Goal: Browse casually: Explore the website without a specific task or goal

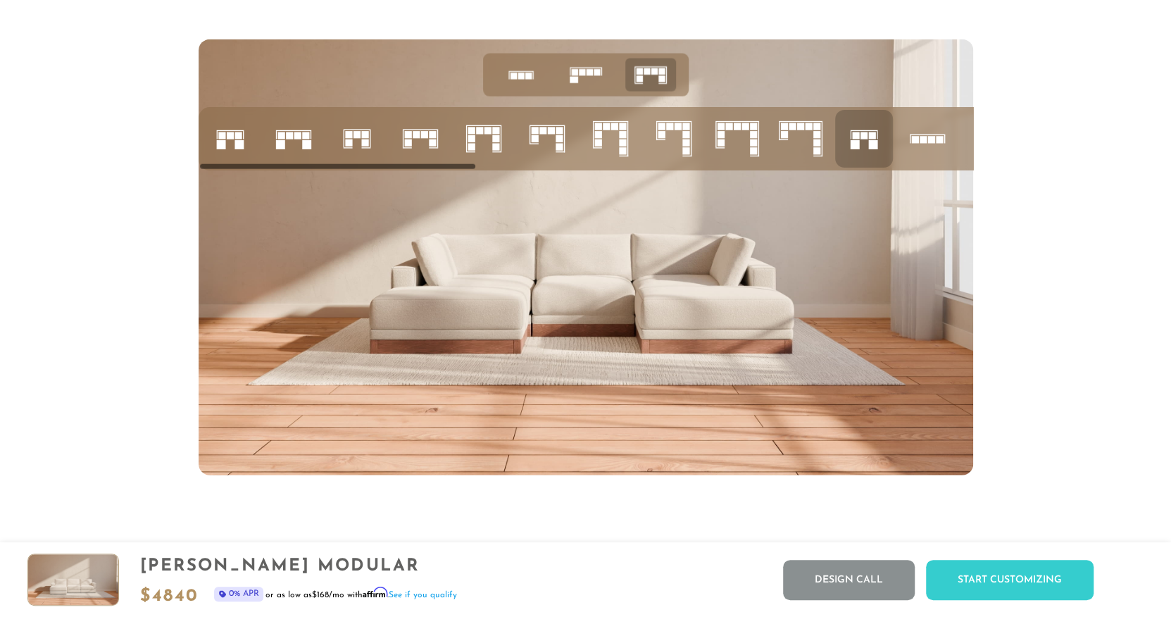
scroll to position [5756, 0]
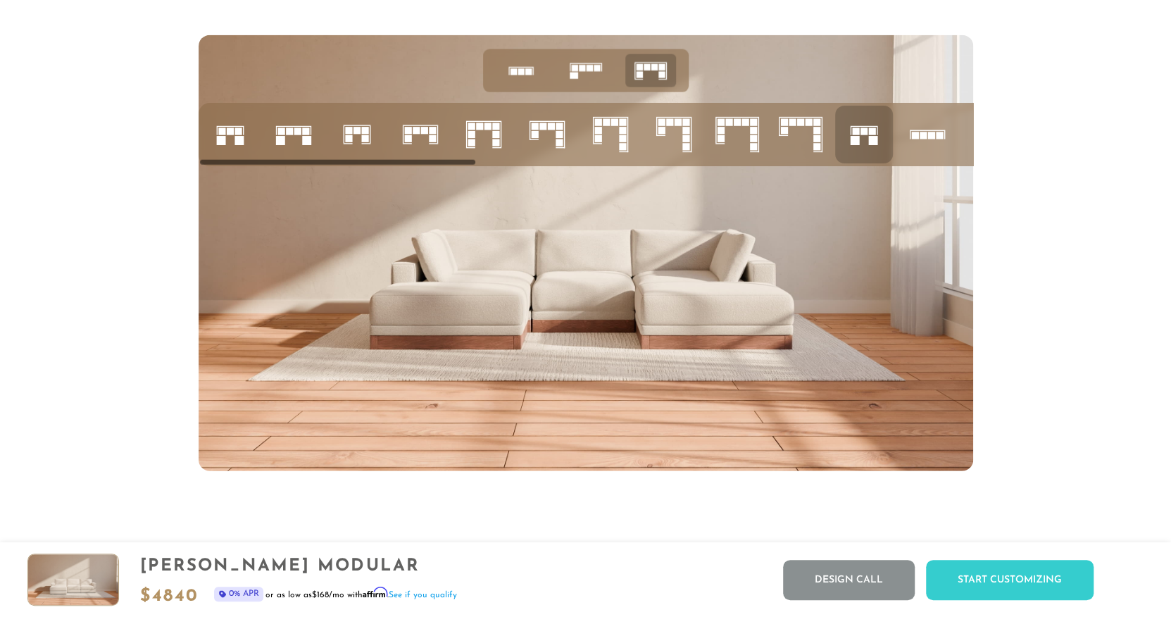
click at [476, 142] on icon at bounding box center [484, 135] width 48 height 48
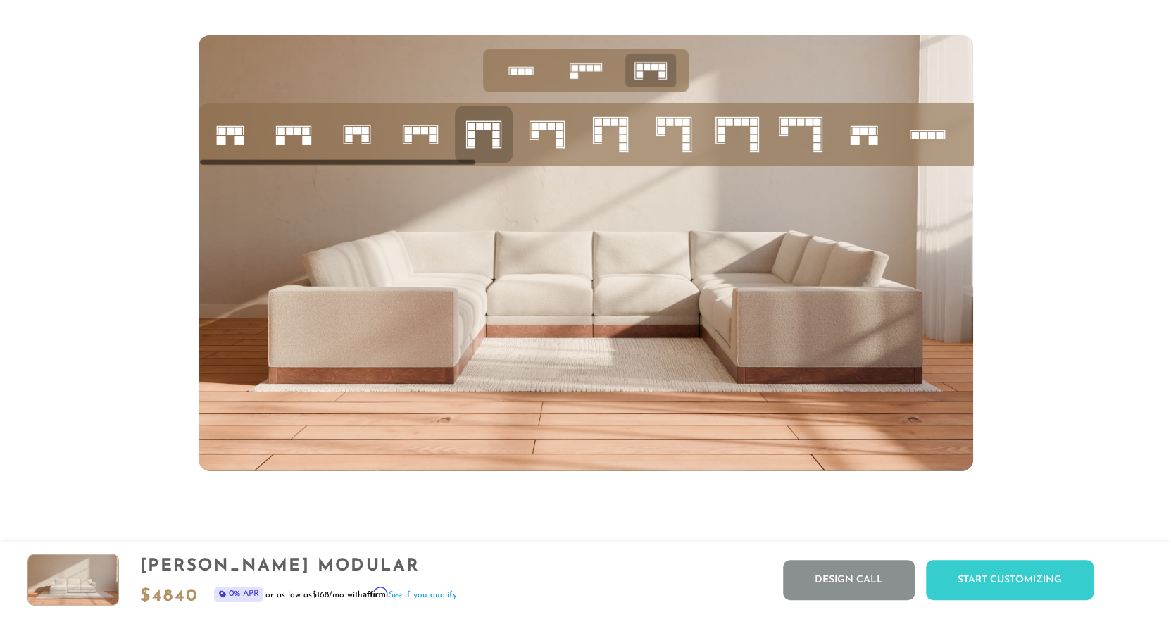
click at [854, 139] on icon at bounding box center [864, 135] width 48 height 48
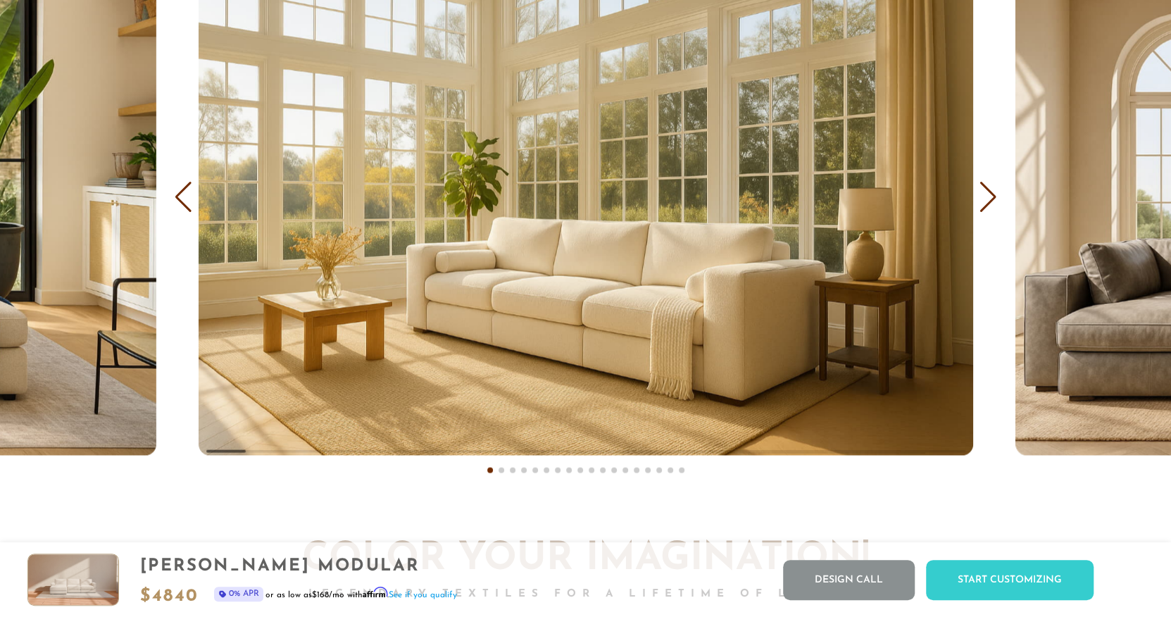
scroll to position [8657, 0]
click at [983, 203] on div "Next slide" at bounding box center [988, 196] width 19 height 31
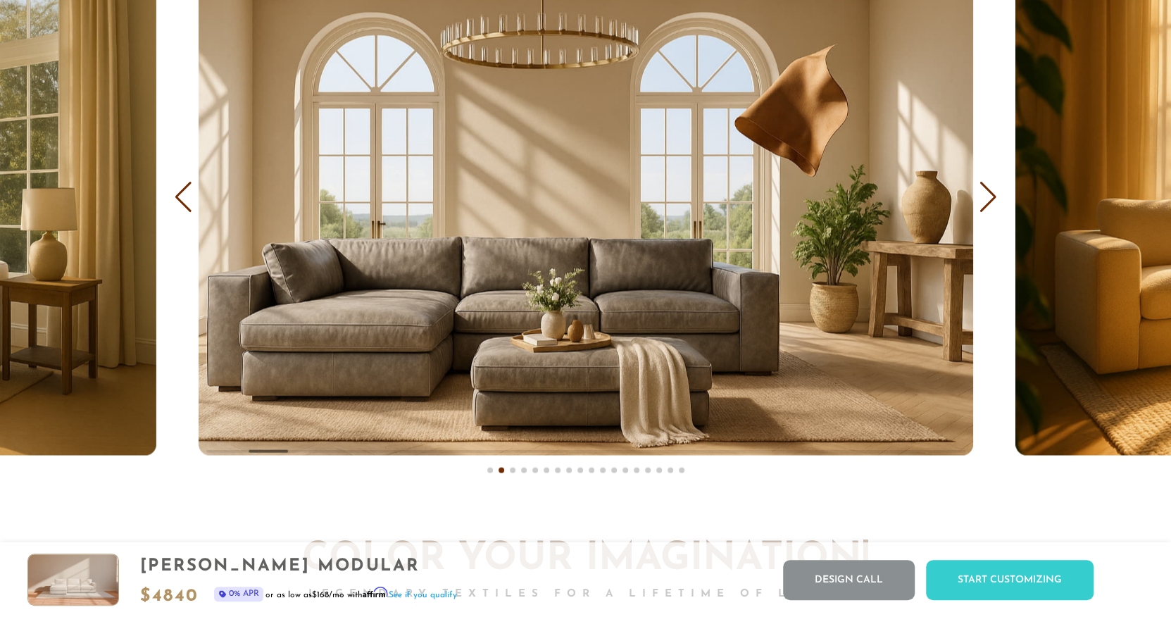
click at [983, 203] on div "Next slide" at bounding box center [988, 196] width 19 height 31
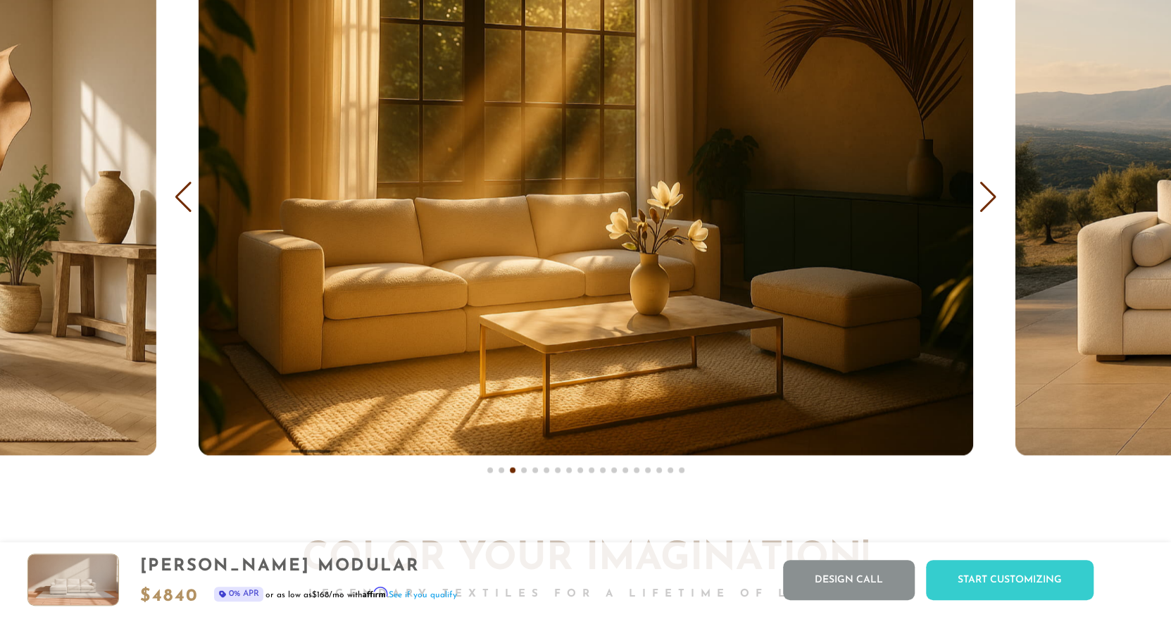
click at [983, 203] on div "Next slide" at bounding box center [988, 196] width 19 height 31
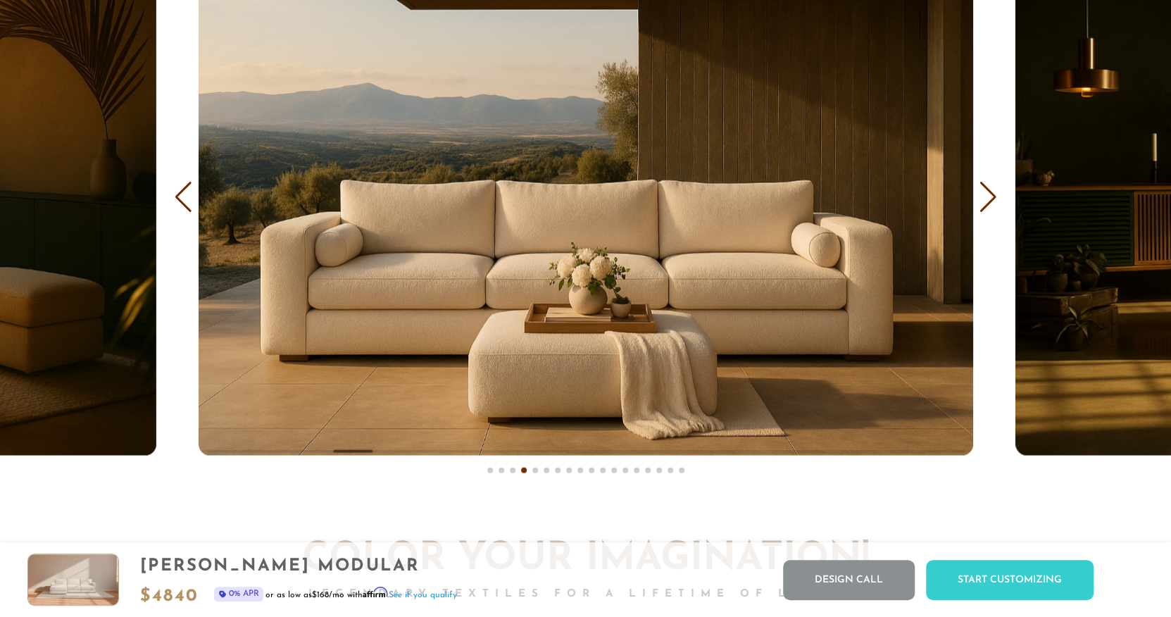
click at [983, 203] on div "Next slide" at bounding box center [988, 196] width 19 height 31
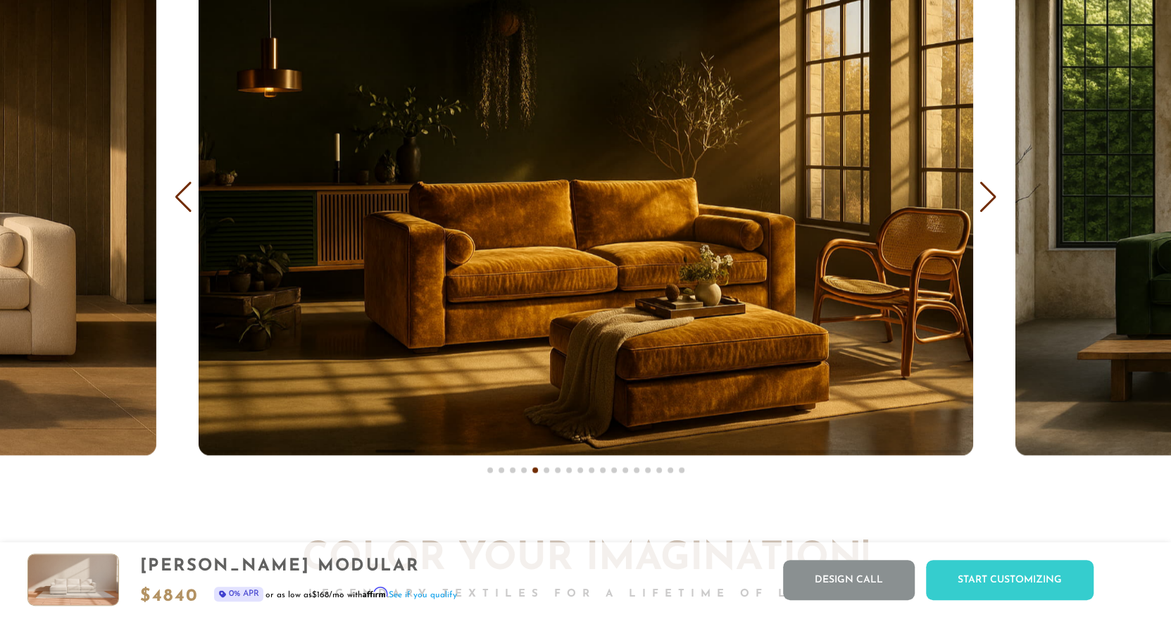
click at [983, 203] on div "Next slide" at bounding box center [988, 196] width 19 height 31
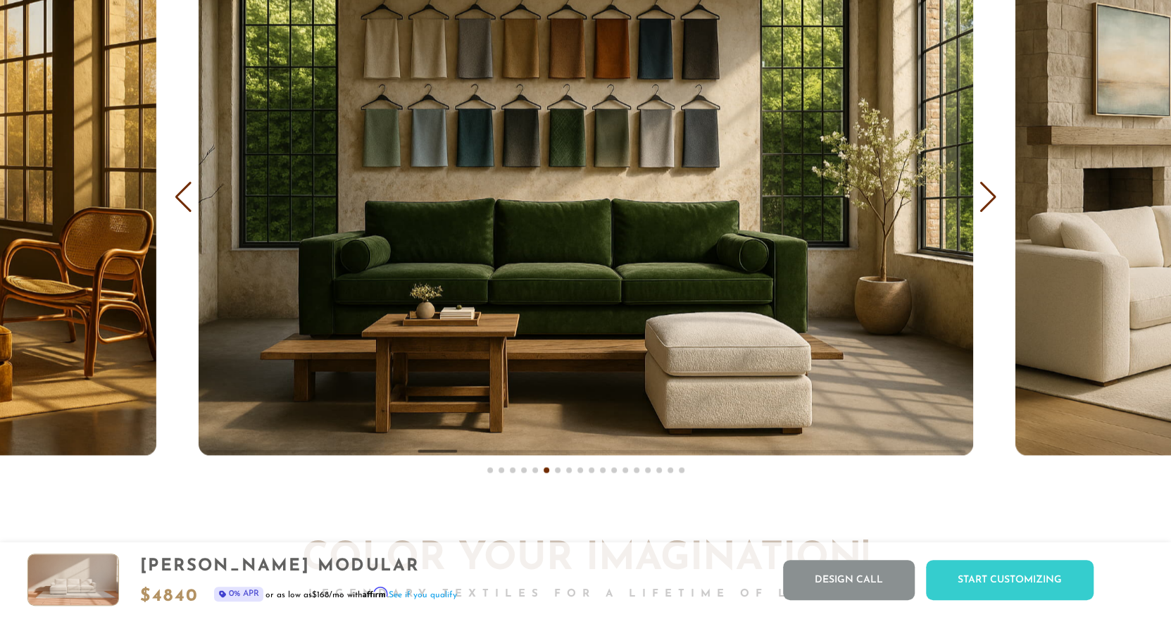
click at [983, 203] on div "Next slide" at bounding box center [988, 196] width 19 height 31
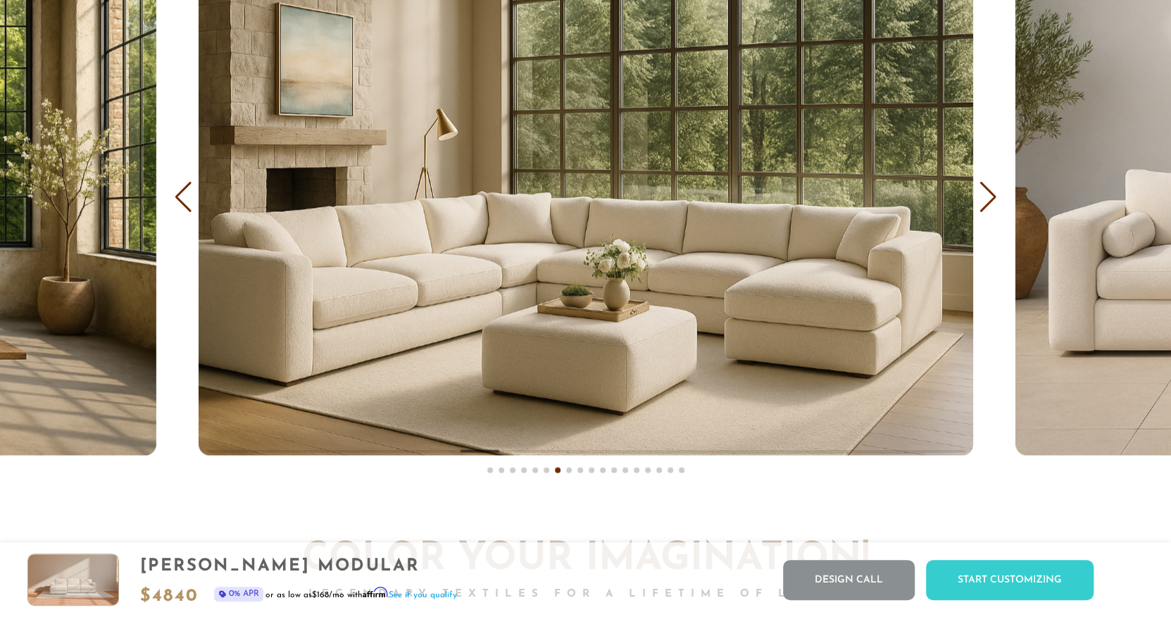
click at [983, 203] on div "Next slide" at bounding box center [988, 196] width 19 height 31
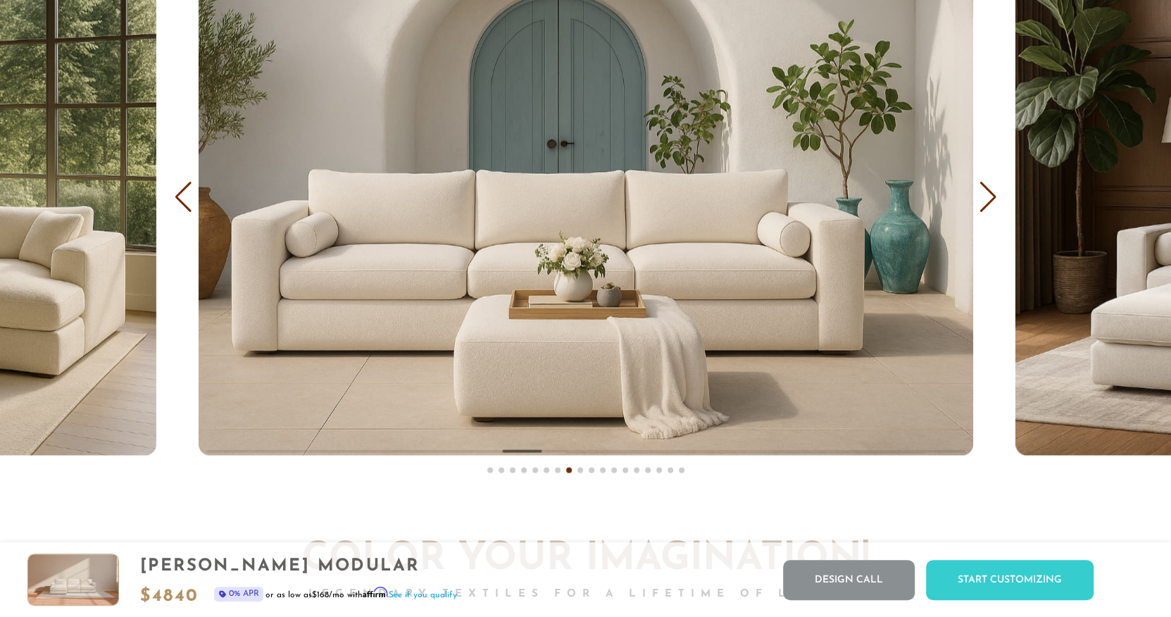
click at [983, 203] on div "Next slide" at bounding box center [988, 196] width 19 height 31
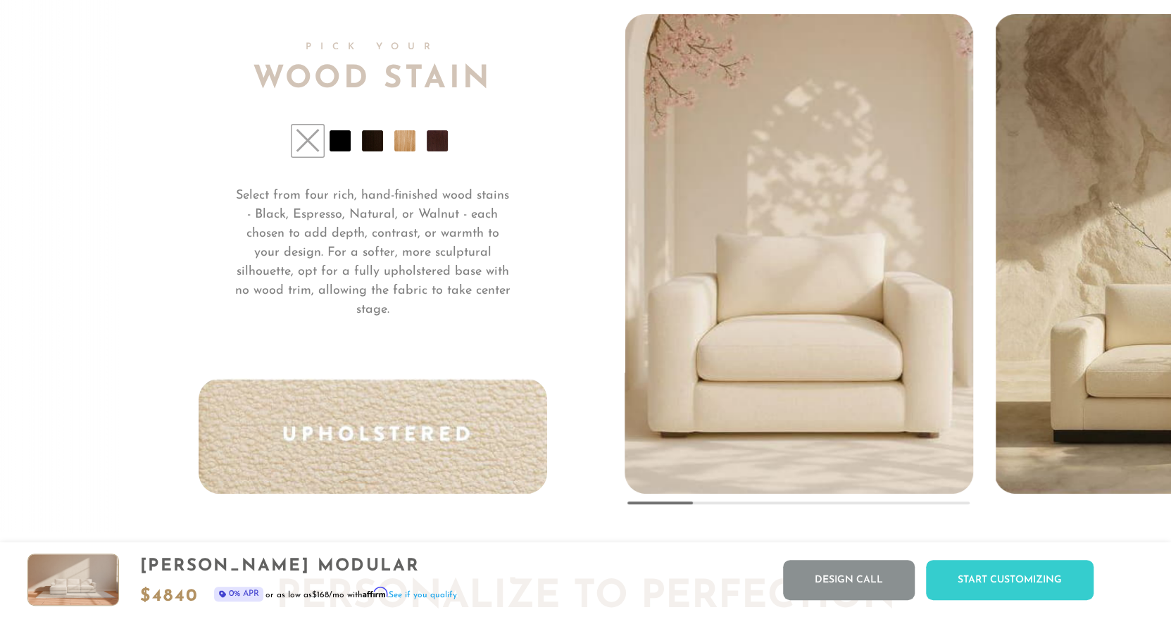
scroll to position [10653, 0]
click at [1058, 403] on img "2 / 5" at bounding box center [1168, 251] width 345 height 483
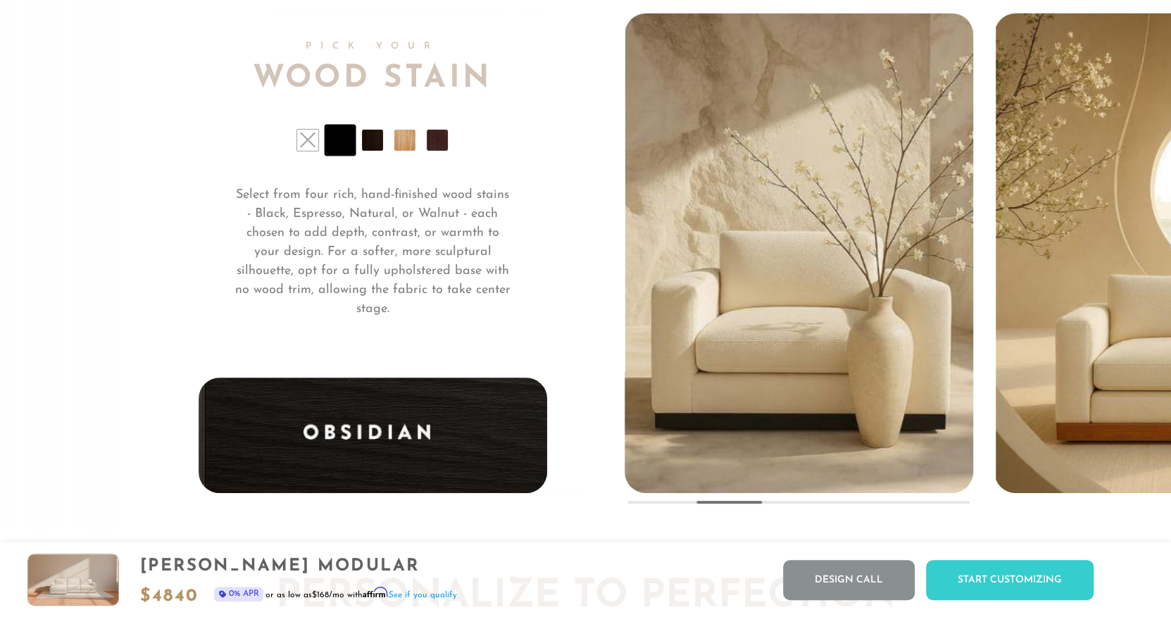
click at [1058, 403] on img "3 / 5" at bounding box center [1168, 251] width 345 height 483
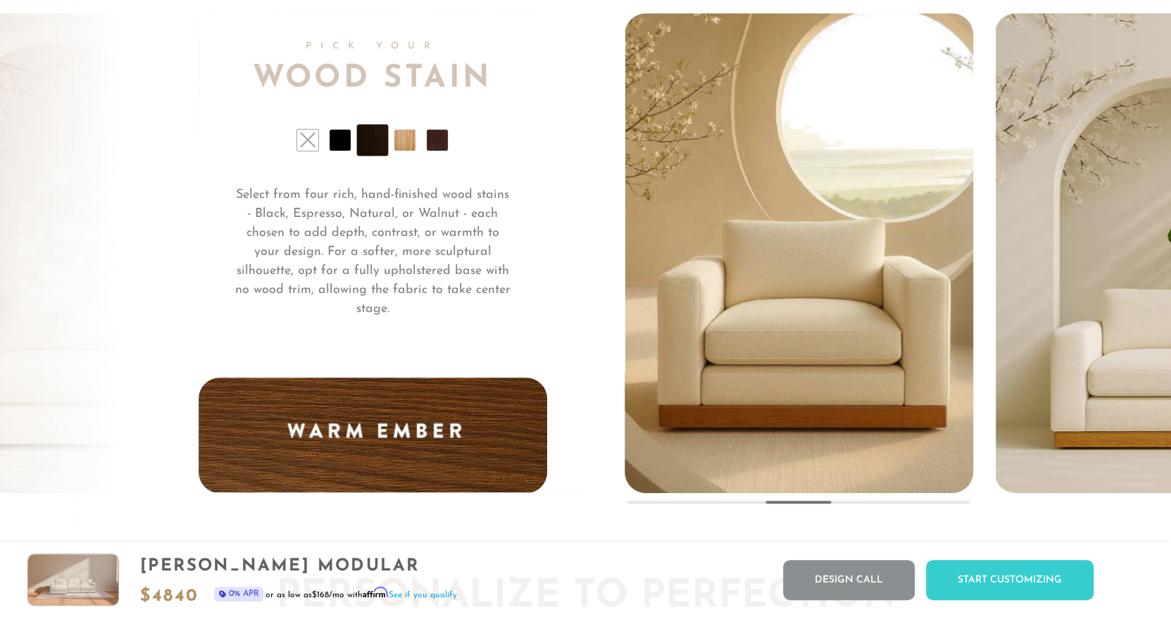
click at [1058, 403] on img "4 / 5" at bounding box center [1168, 251] width 345 height 483
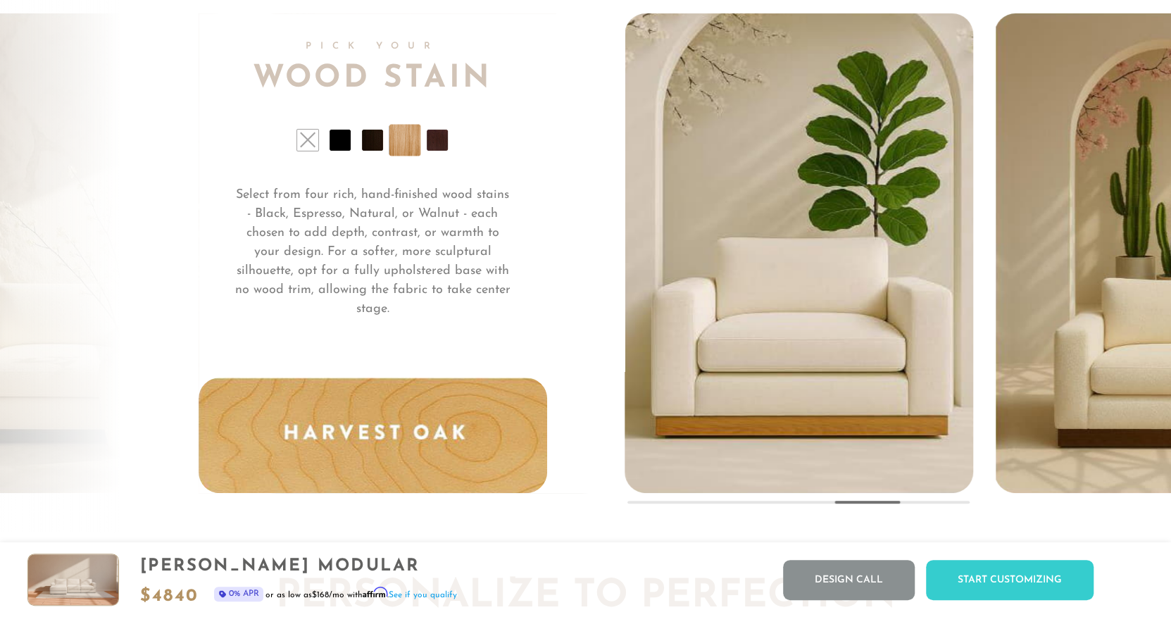
click at [1058, 403] on img "5 / 5" at bounding box center [1168, 251] width 345 height 483
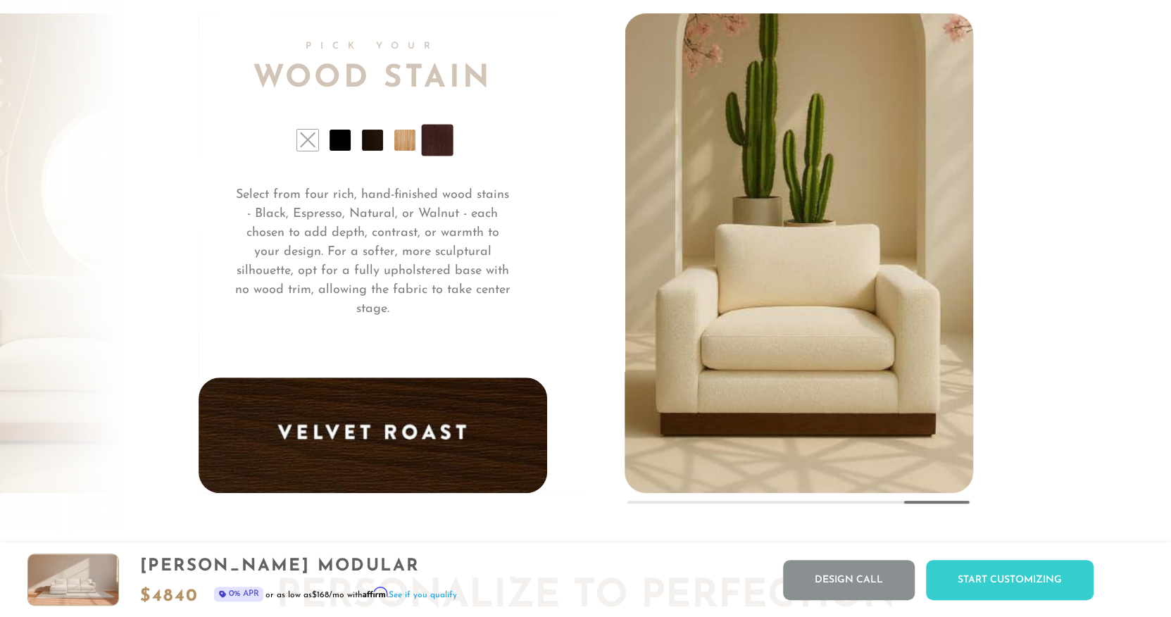
click at [313, 140] on li at bounding box center [307, 140] width 21 height 21
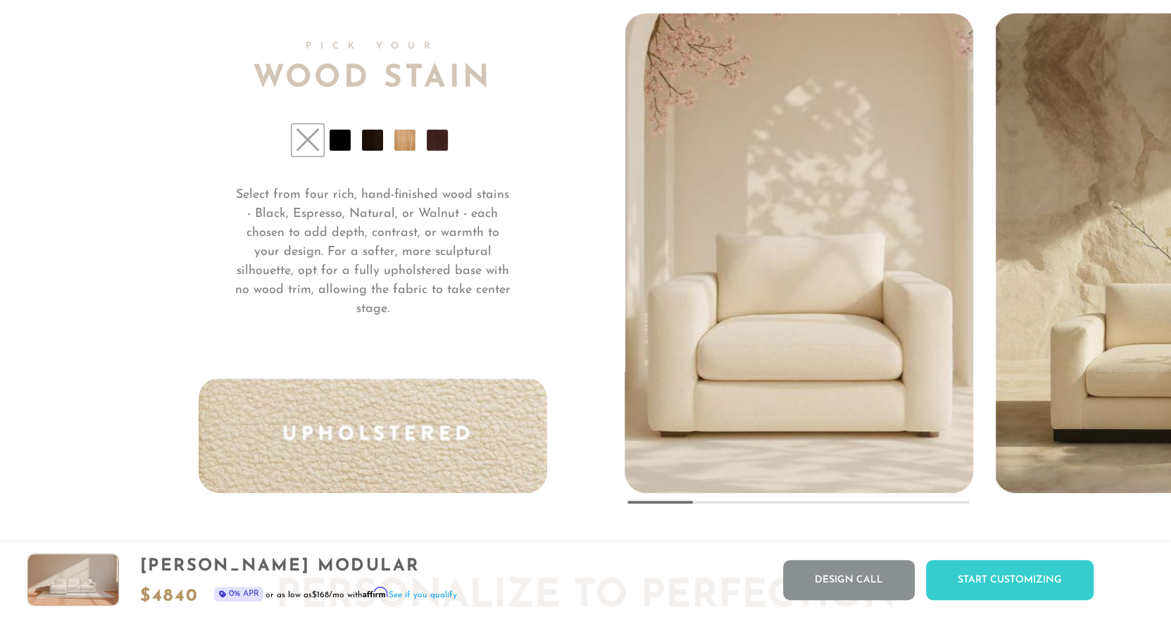
click at [344, 139] on li at bounding box center [339, 140] width 21 height 21
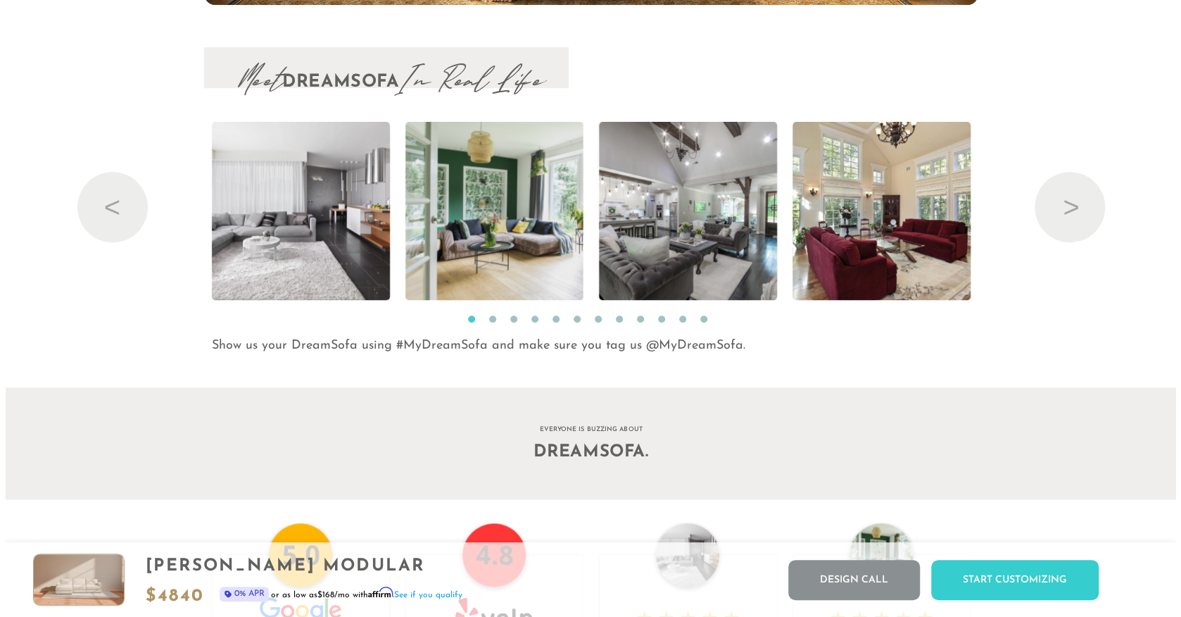
scroll to position [14781, 0]
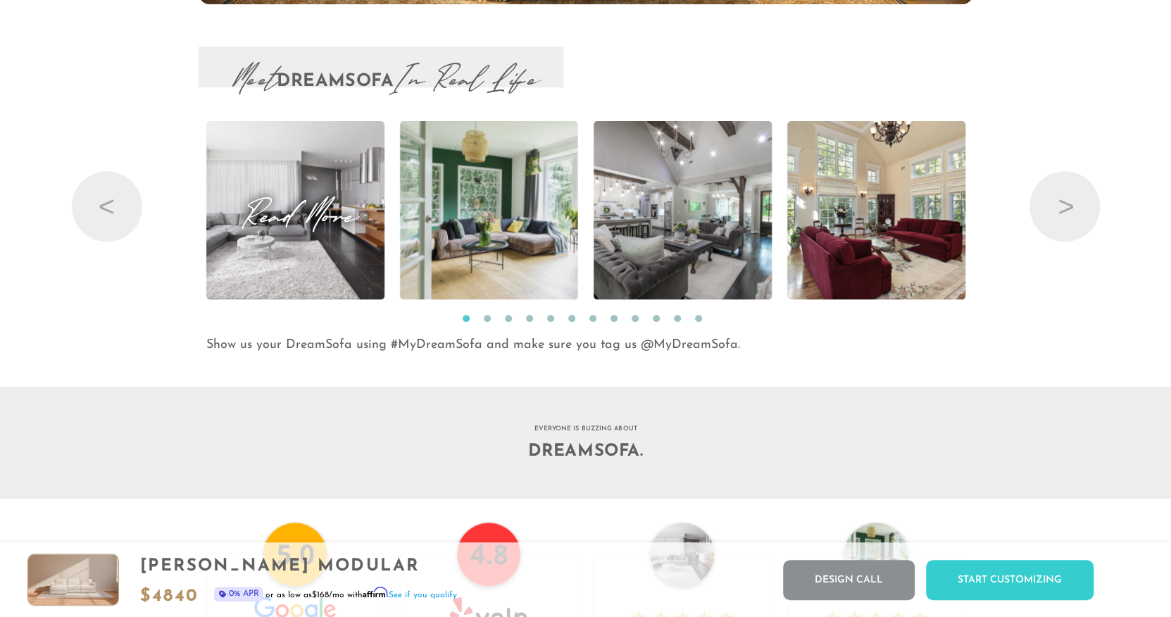
drag, startPoint x: 308, startPoint y: 218, endPoint x: 295, endPoint y: 177, distance: 43.0
click at [295, 177] on img at bounding box center [295, 210] width 268 height 178
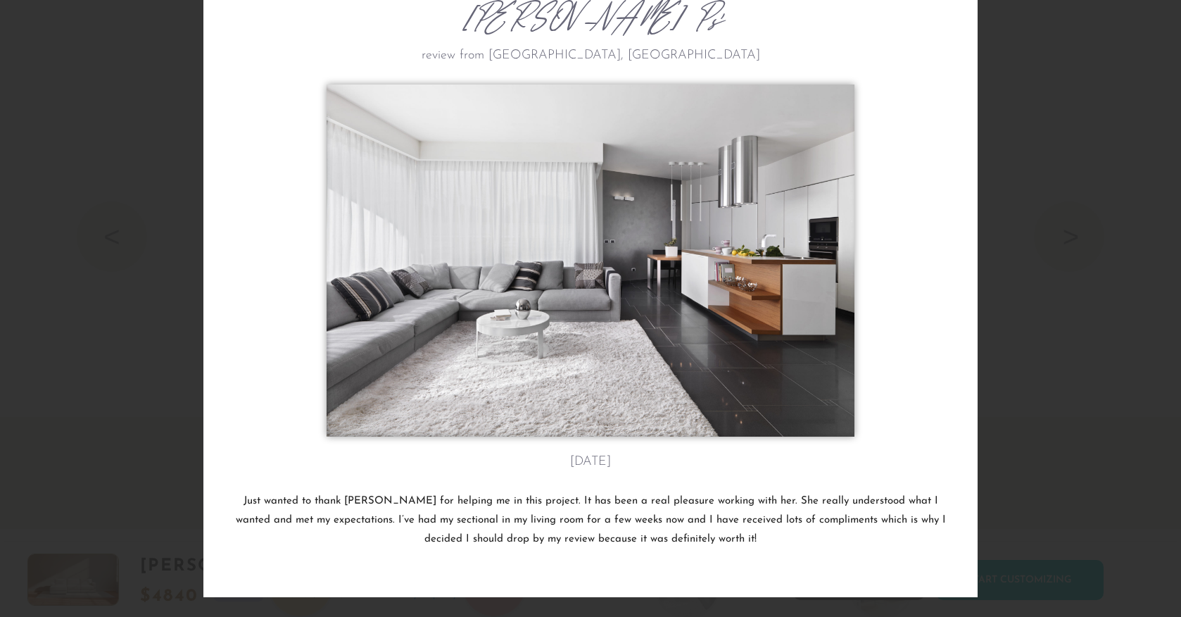
scroll to position [71, 0]
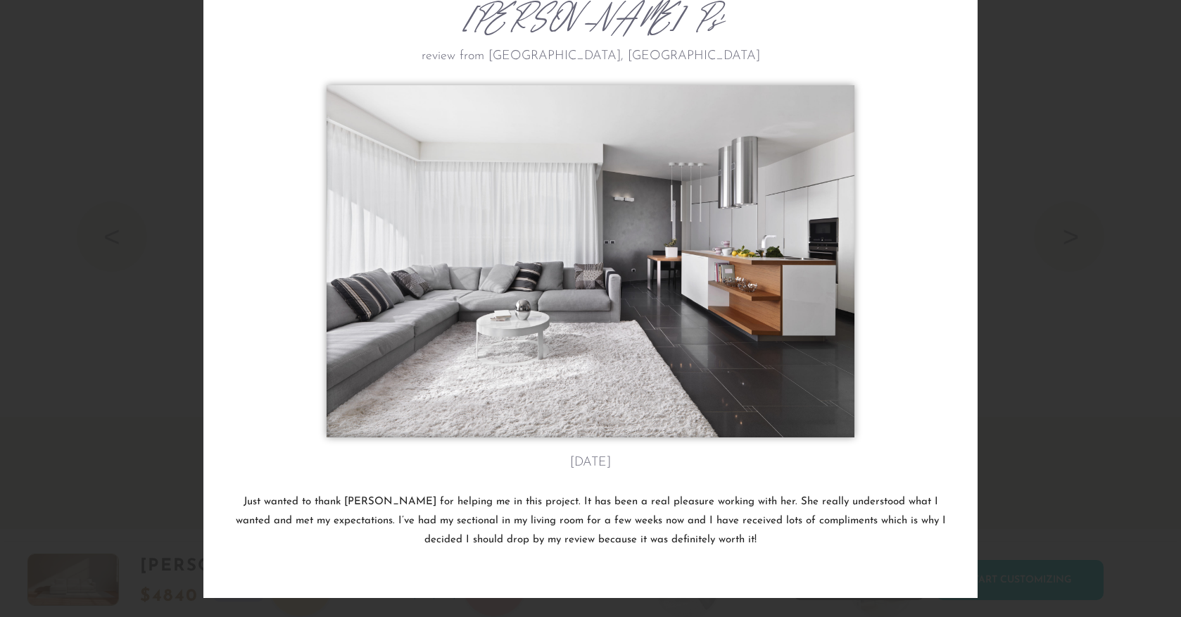
click at [536, 323] on img at bounding box center [591, 261] width 528 height 352
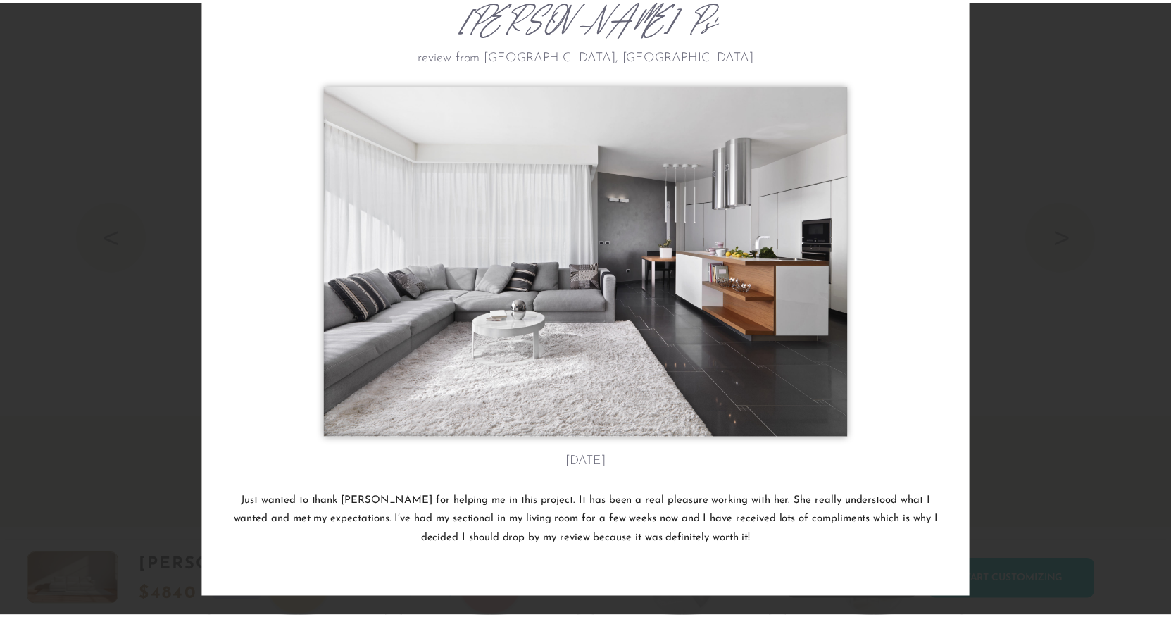
scroll to position [0, 0]
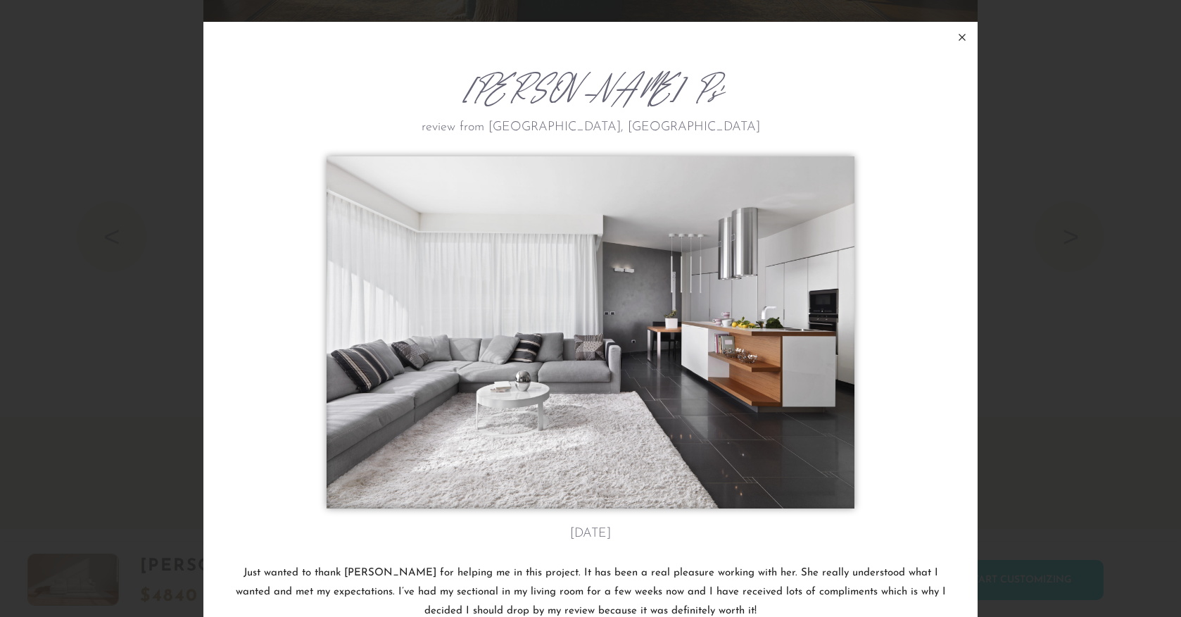
click at [959, 37] on icon at bounding box center [962, 37] width 17 height 17
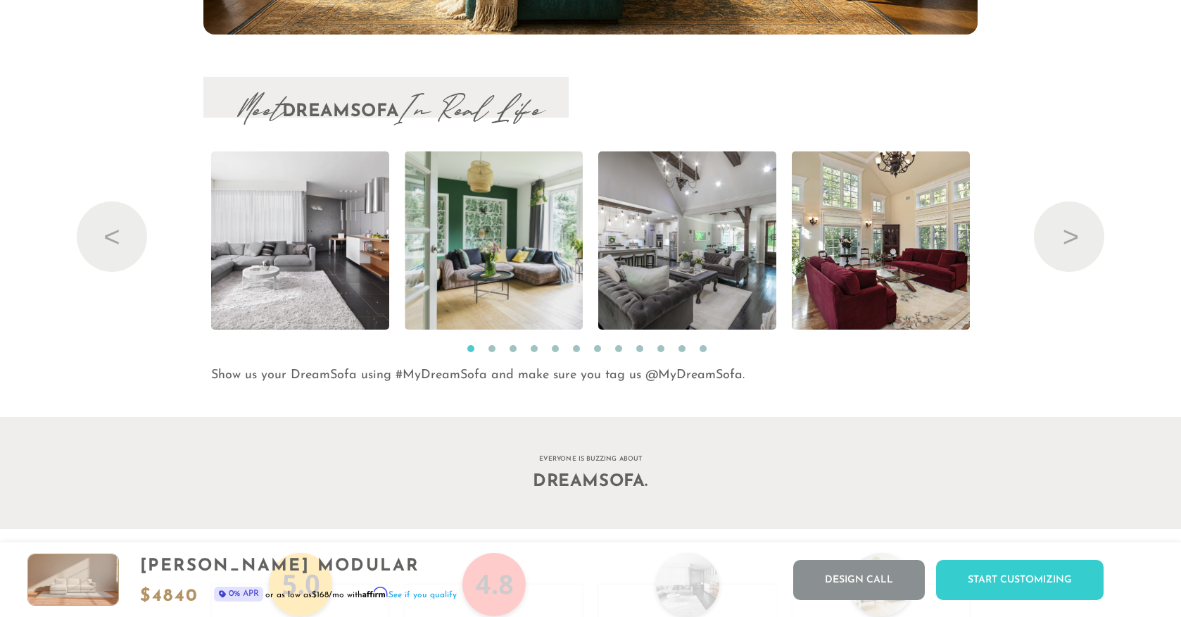
scroll to position [11, 11]
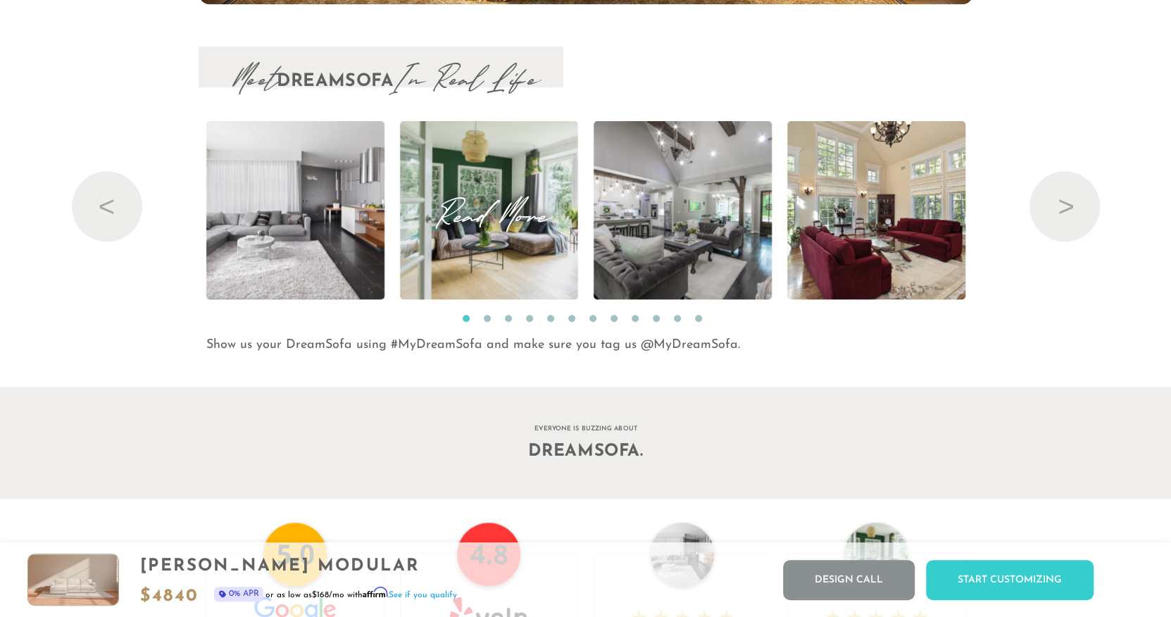
click at [521, 220] on span "Read More" at bounding box center [489, 210] width 178 height 19
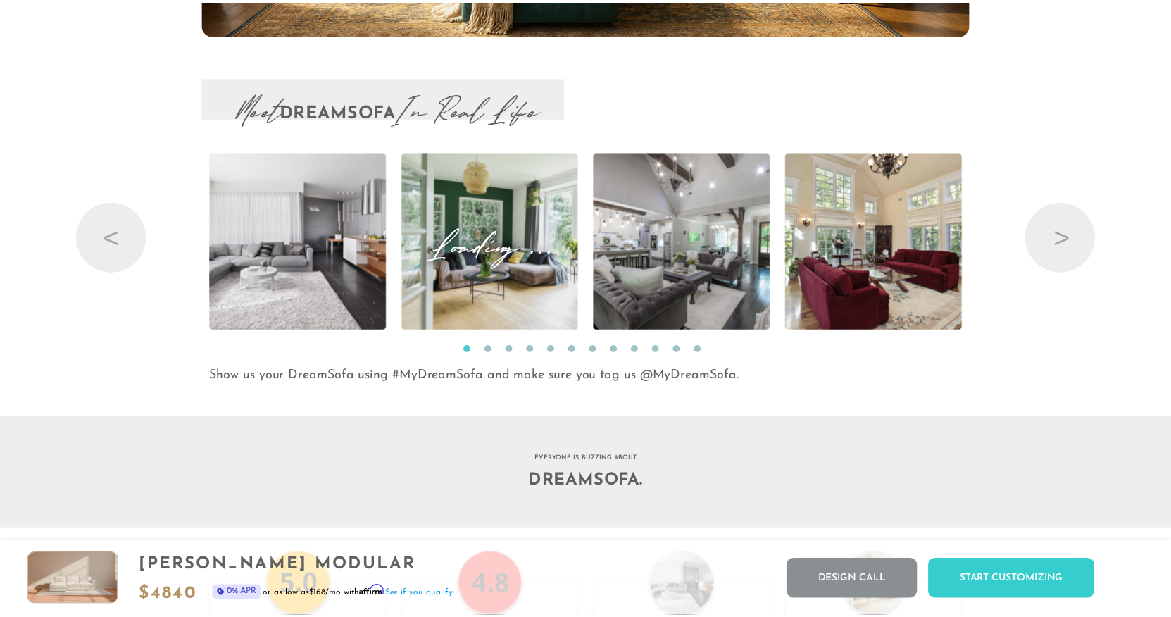
scroll to position [16068, 1170]
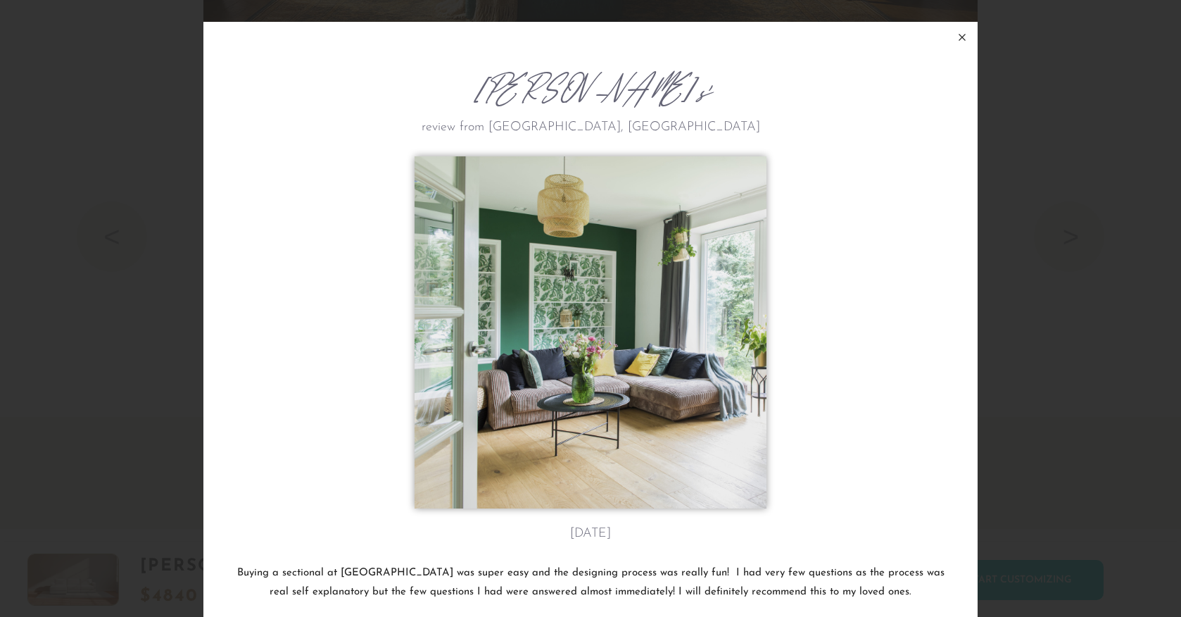
click at [958, 40] on icon at bounding box center [962, 37] width 17 height 17
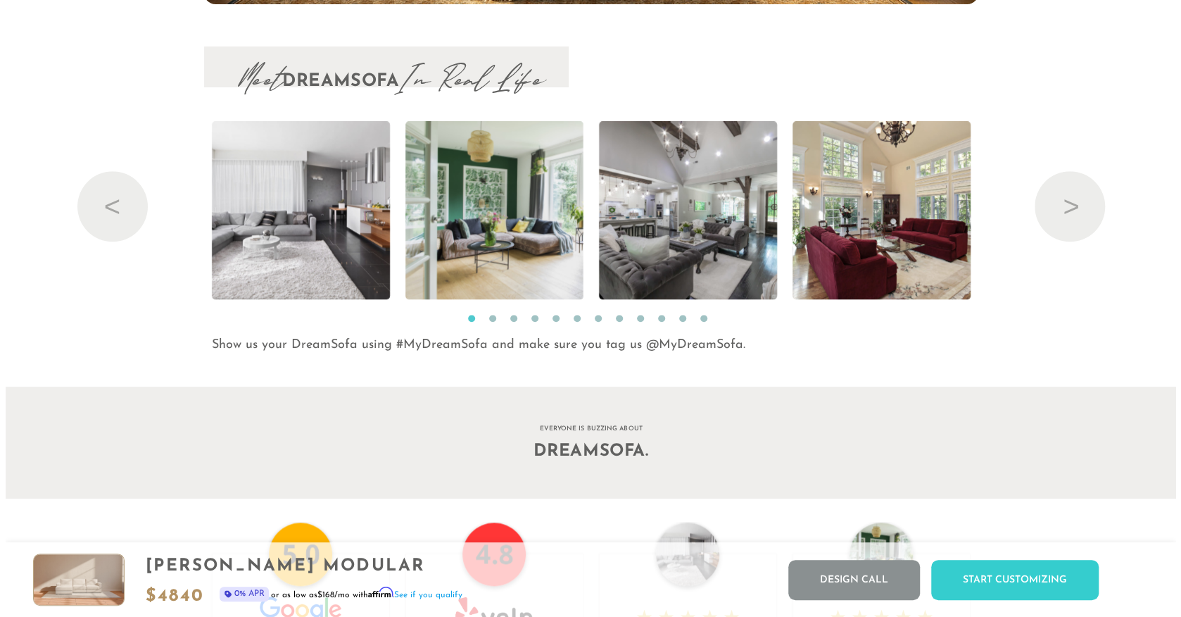
scroll to position [11, 11]
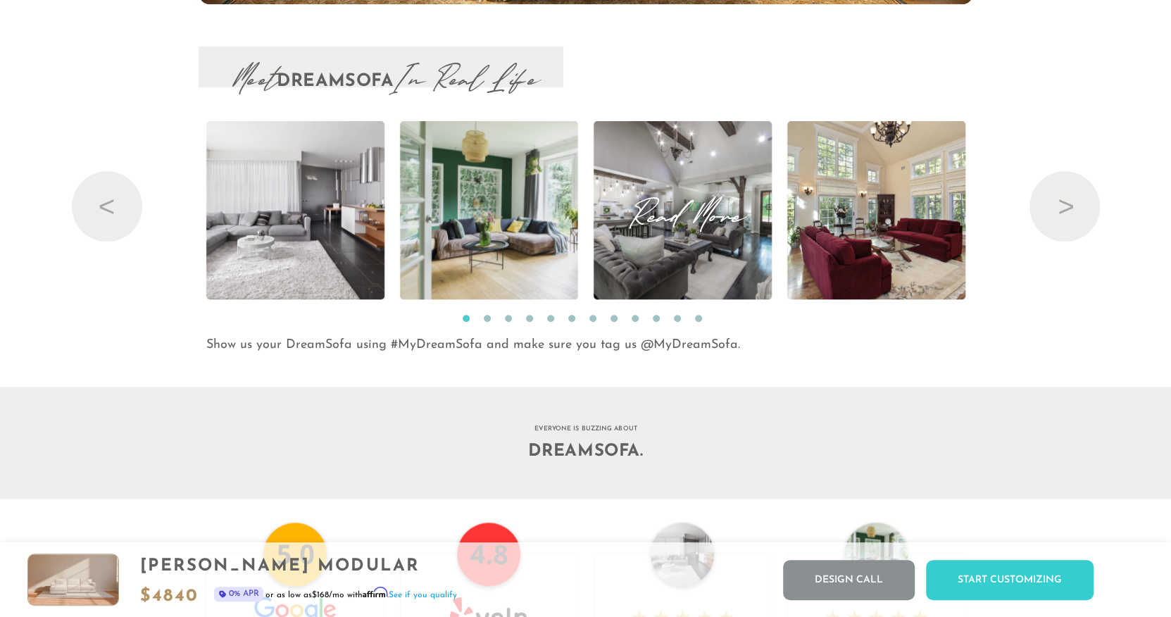
click at [753, 181] on img at bounding box center [681, 210] width 267 height 178
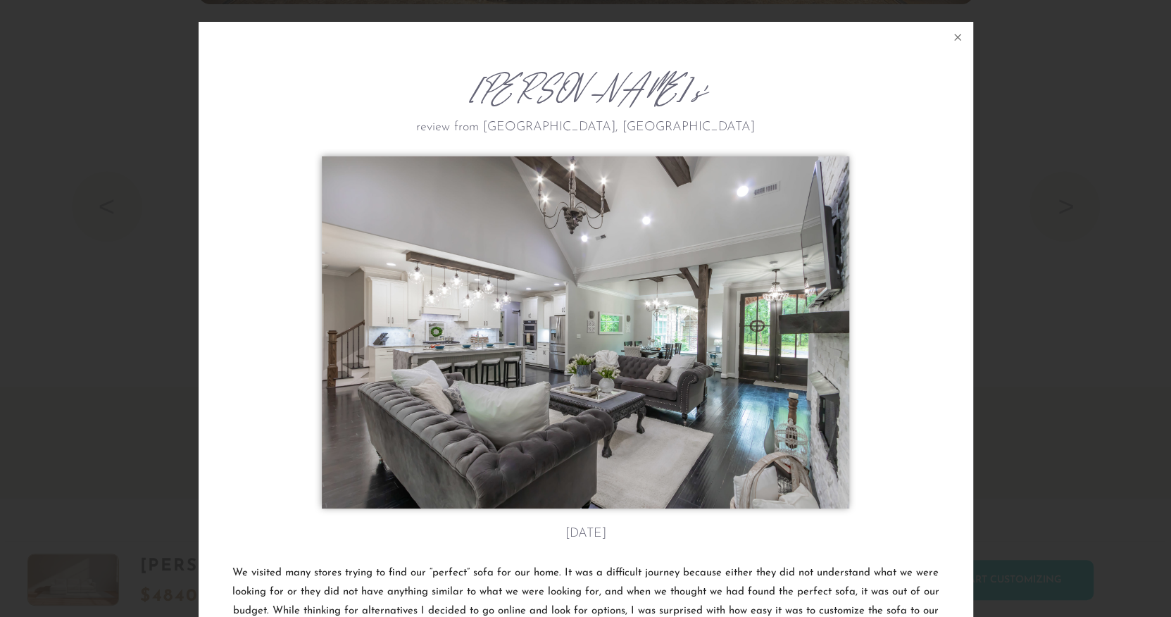
scroll to position [16068, 1170]
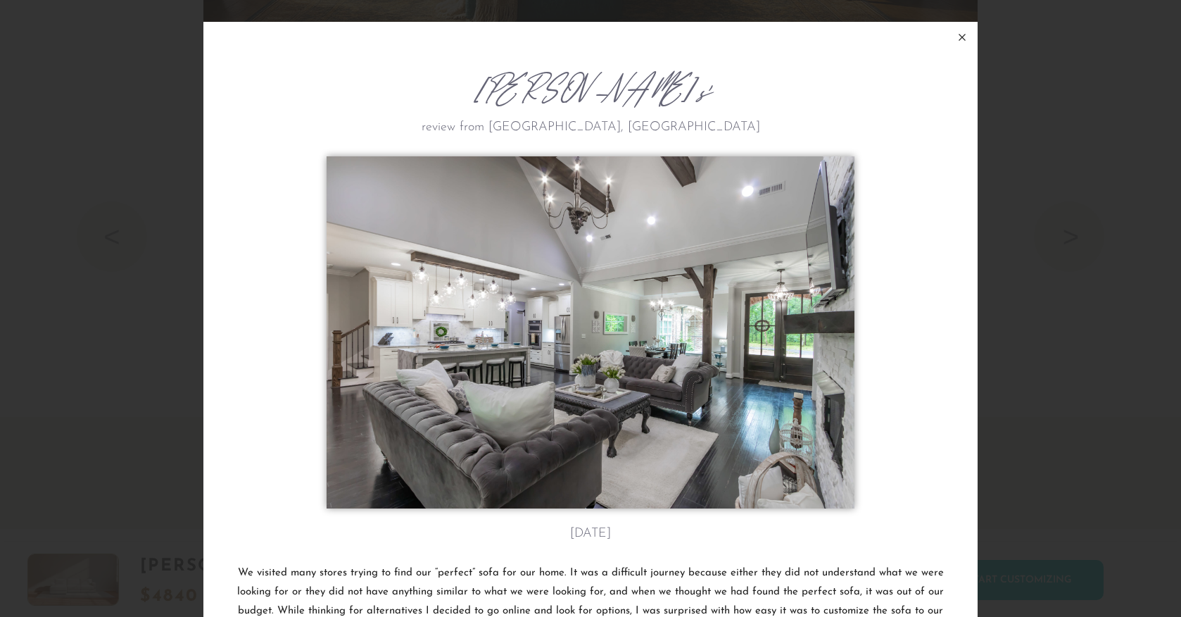
click at [960, 40] on icon at bounding box center [963, 37] width 6 height 6
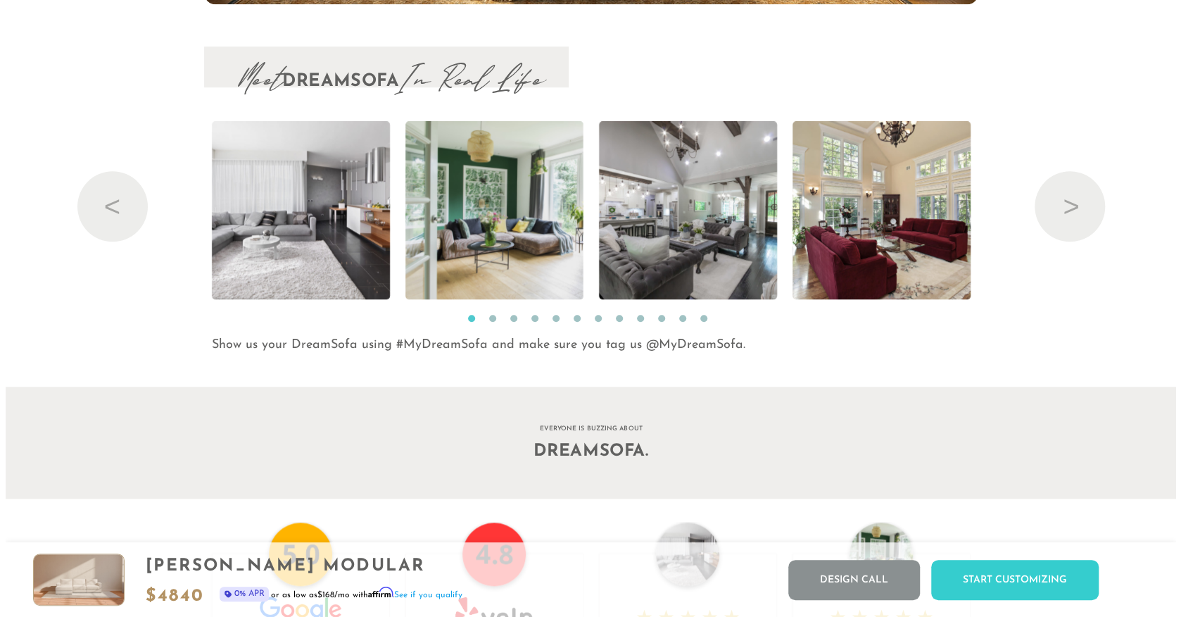
scroll to position [11, 11]
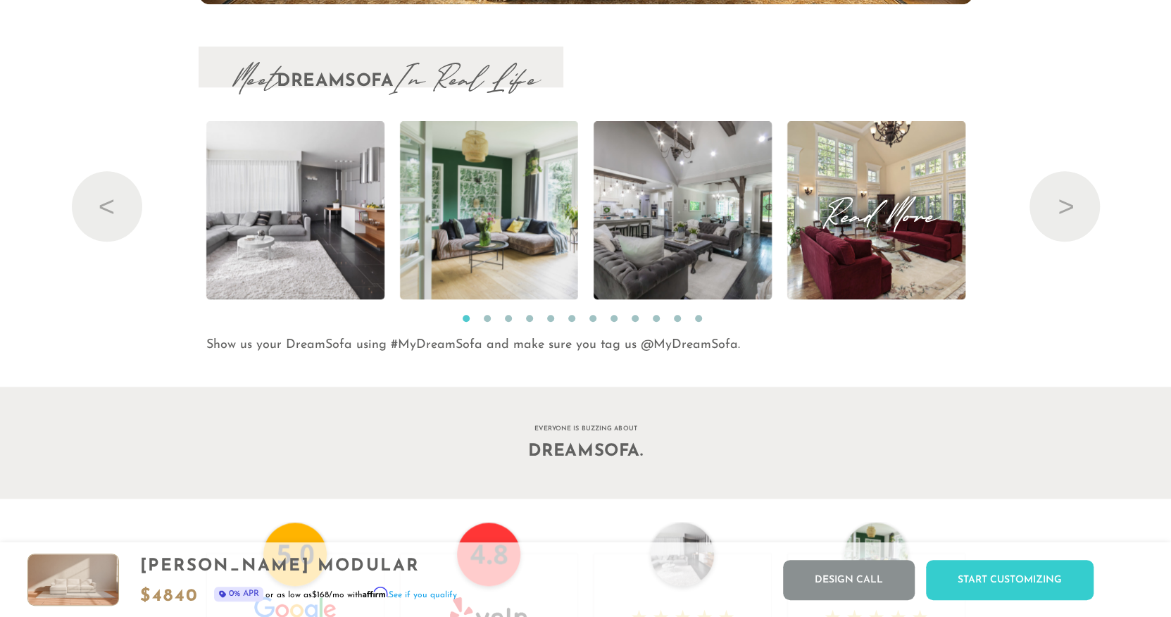
click at [922, 201] on span "Read More" at bounding box center [876, 210] width 178 height 19
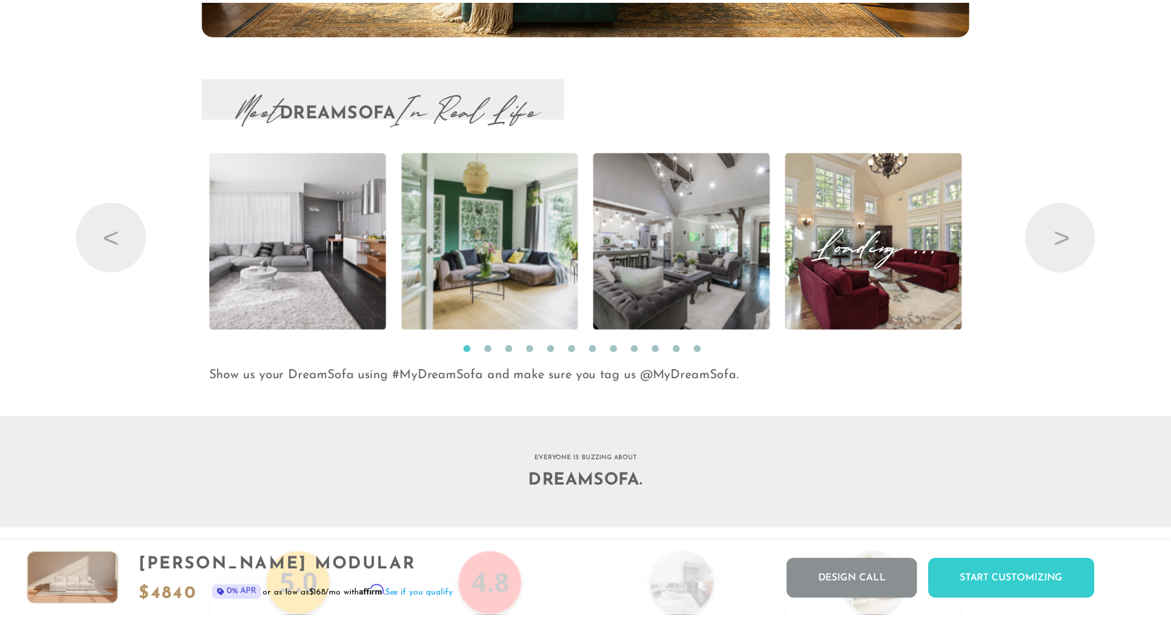
scroll to position [16068, 1170]
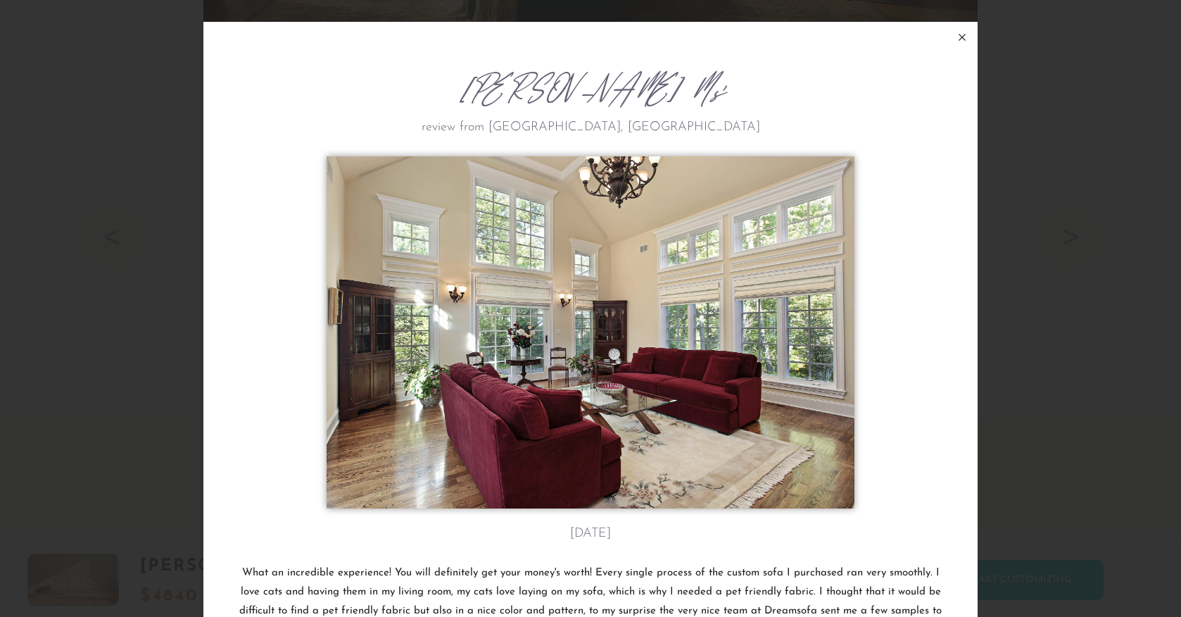
click at [958, 40] on icon at bounding box center [962, 37] width 17 height 17
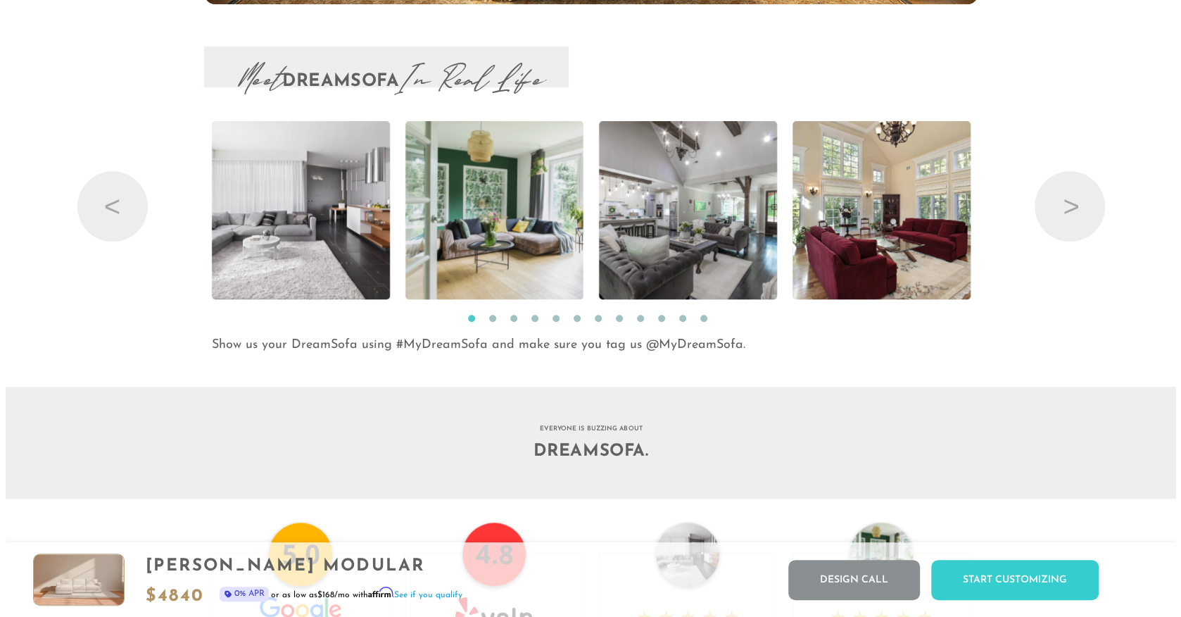
scroll to position [11, 11]
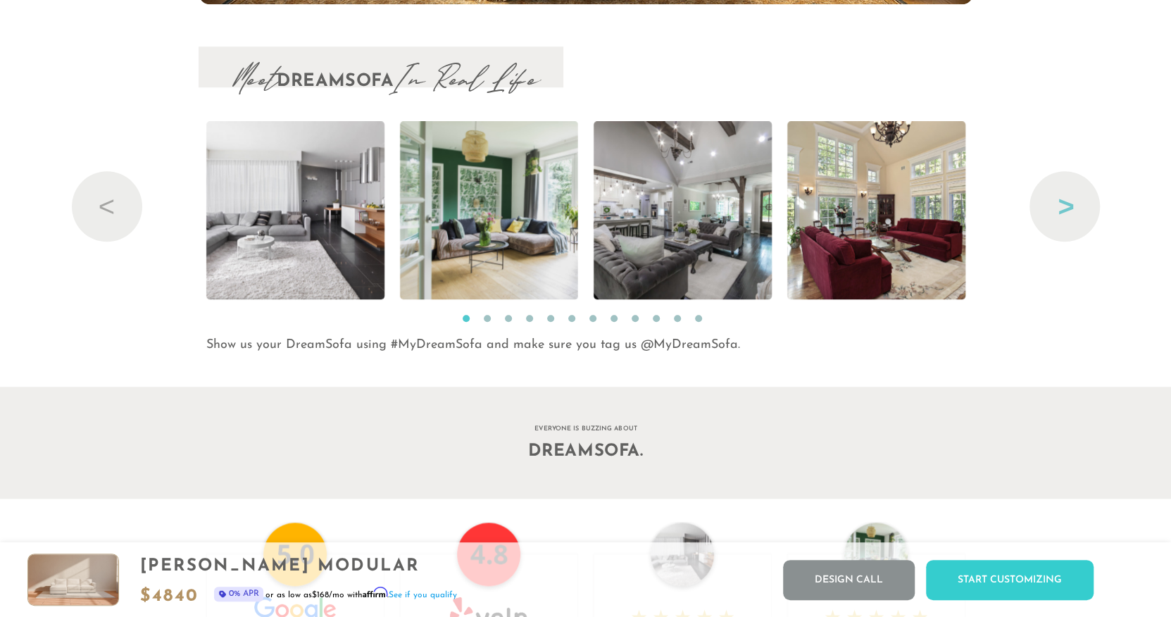
click at [1051, 206] on button "Next" at bounding box center [1064, 206] width 70 height 70
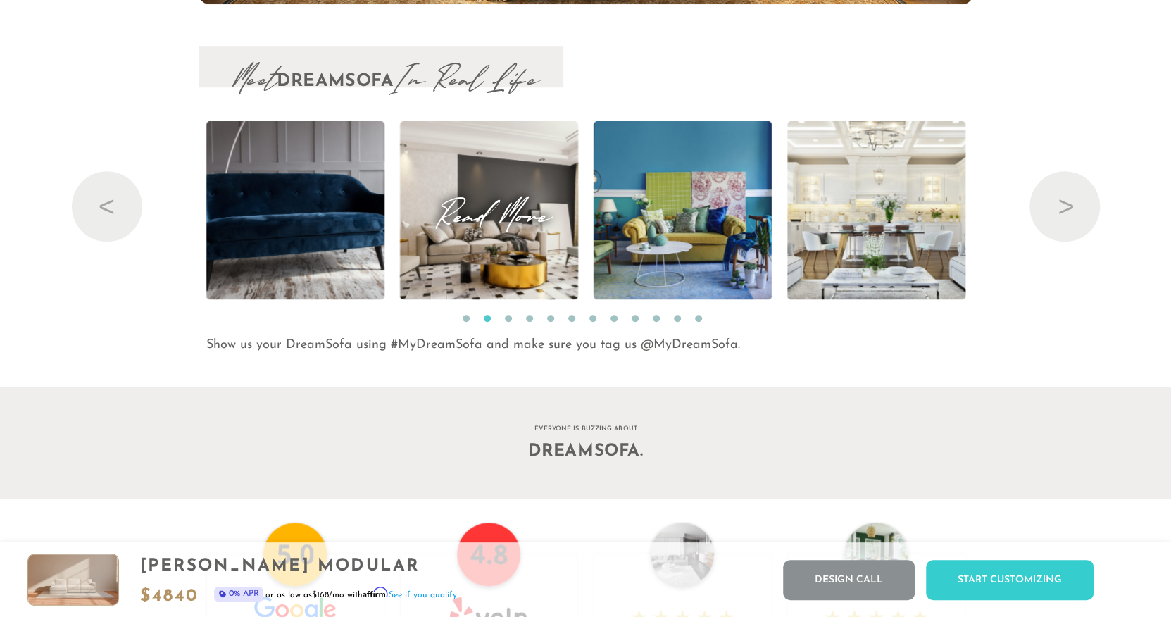
click at [528, 215] on span "Read More" at bounding box center [489, 210] width 178 height 19
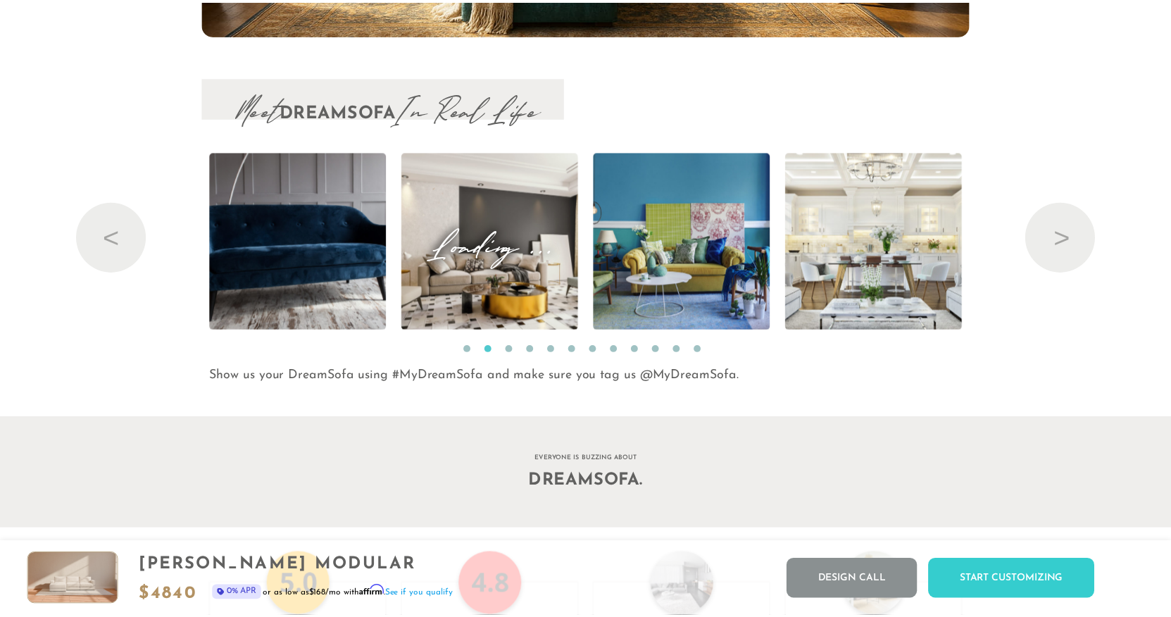
scroll to position [16068, 1170]
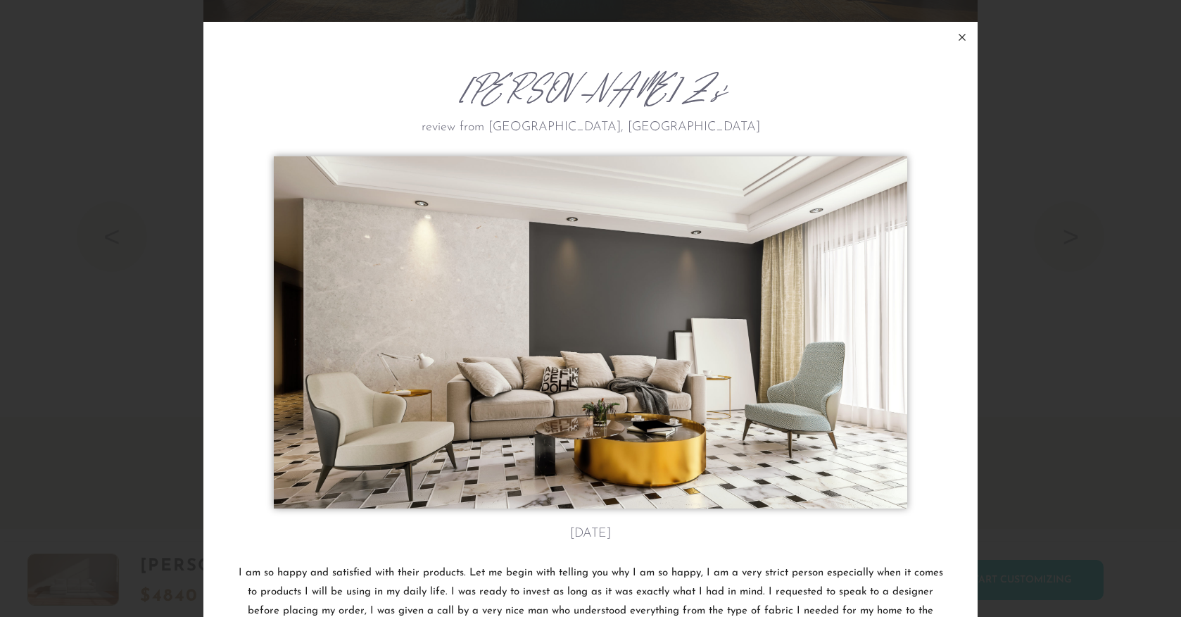
click at [961, 38] on icon at bounding box center [962, 37] width 17 height 17
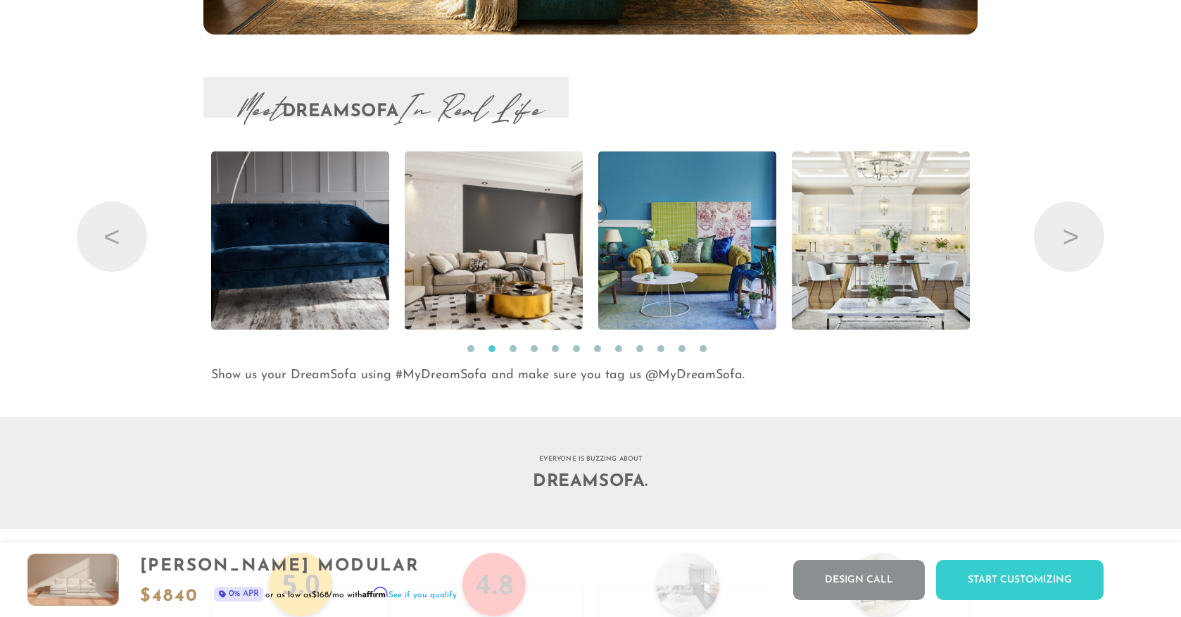
scroll to position [11, 11]
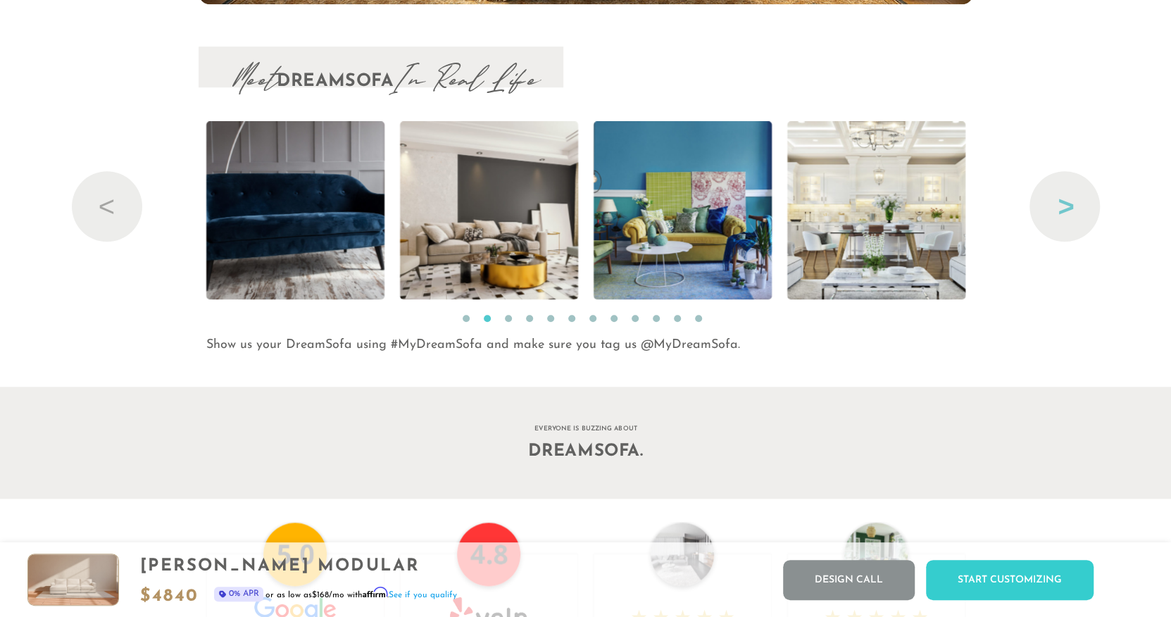
click at [1057, 209] on button "Next" at bounding box center [1064, 206] width 70 height 70
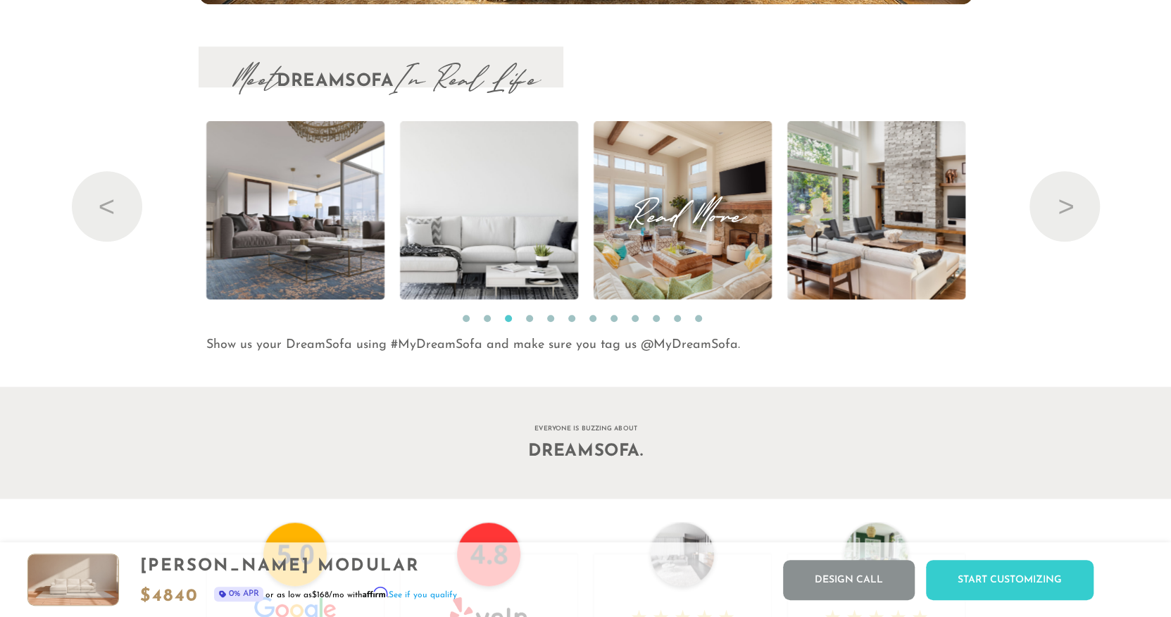
click at [691, 260] on img at bounding box center [682, 210] width 210 height 178
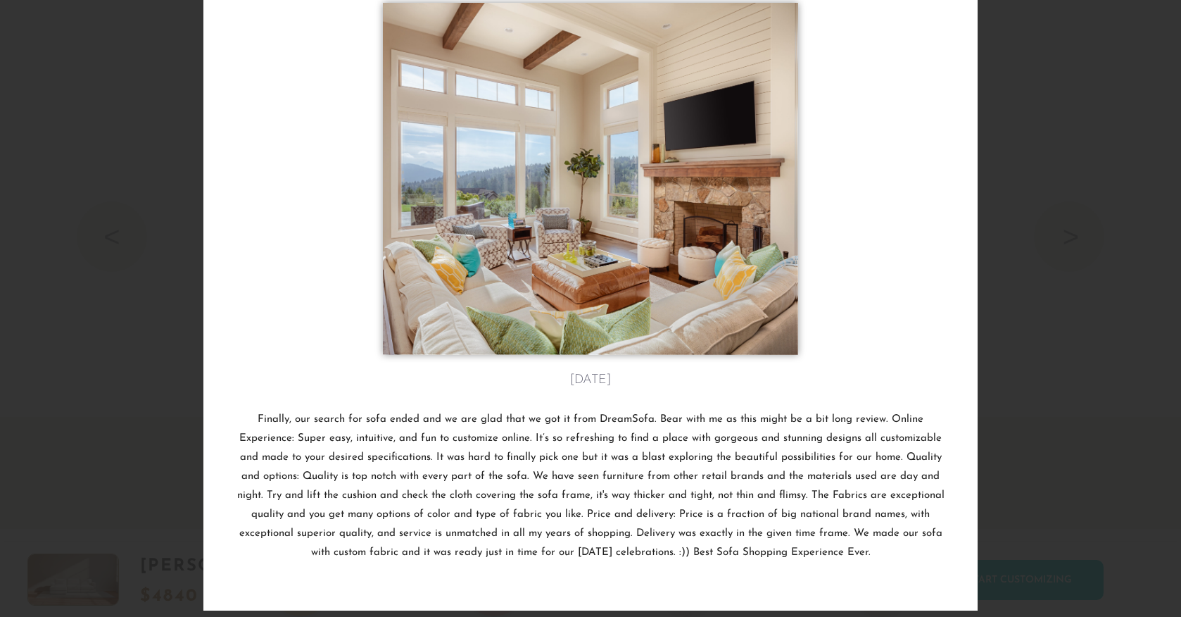
scroll to position [169, 0]
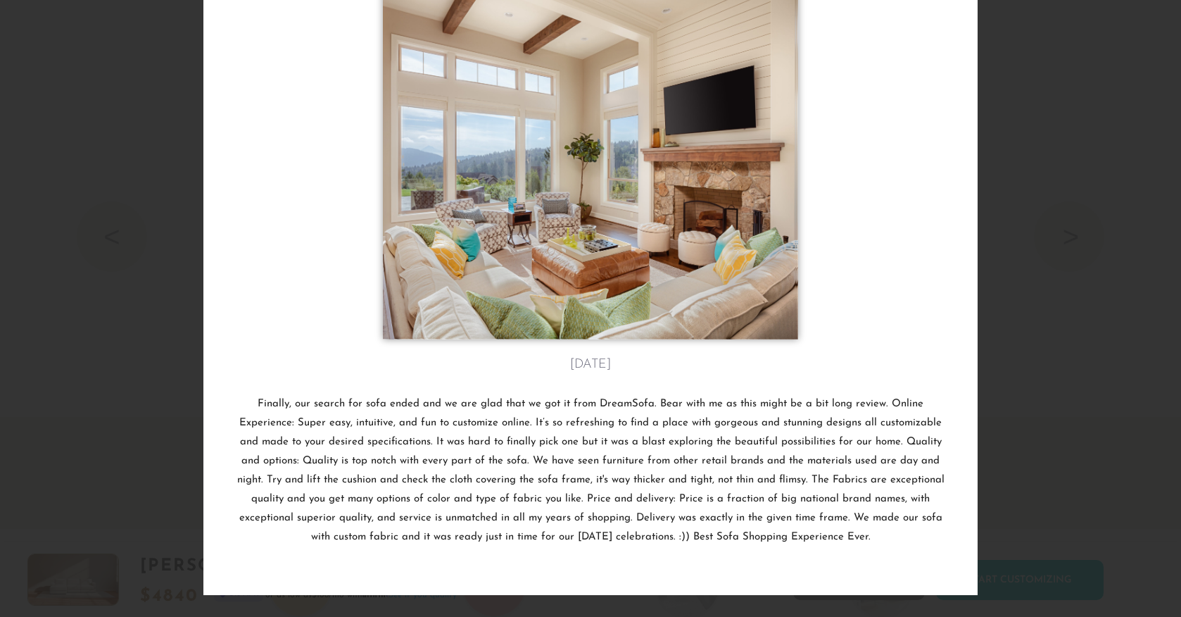
click at [901, 296] on div at bounding box center [590, 166] width 712 height 359
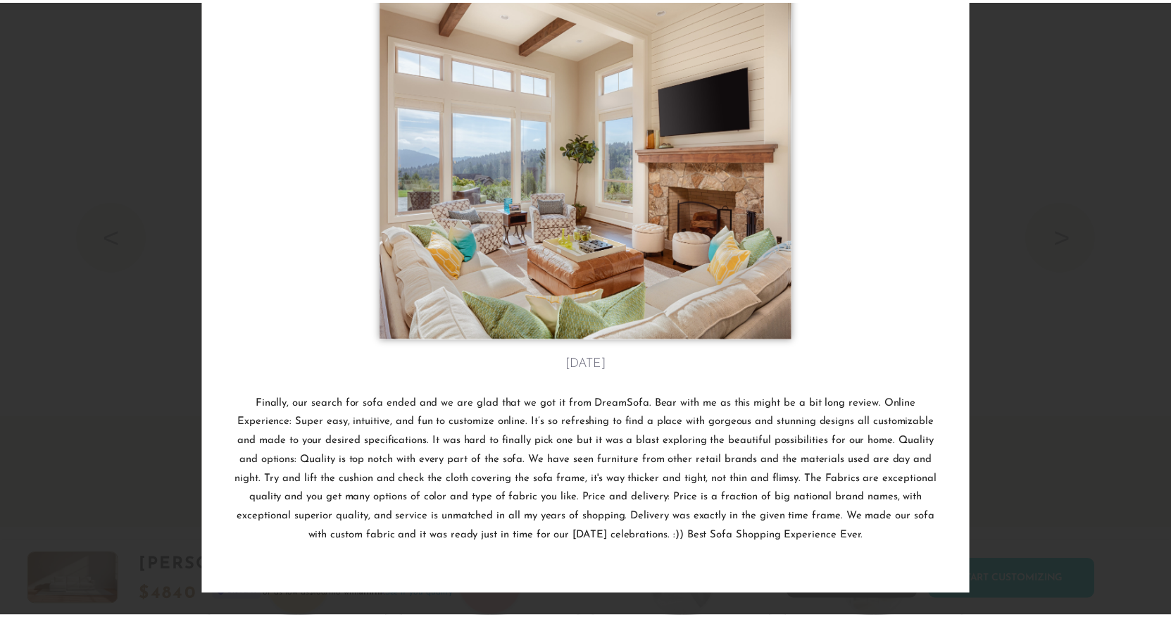
scroll to position [0, 0]
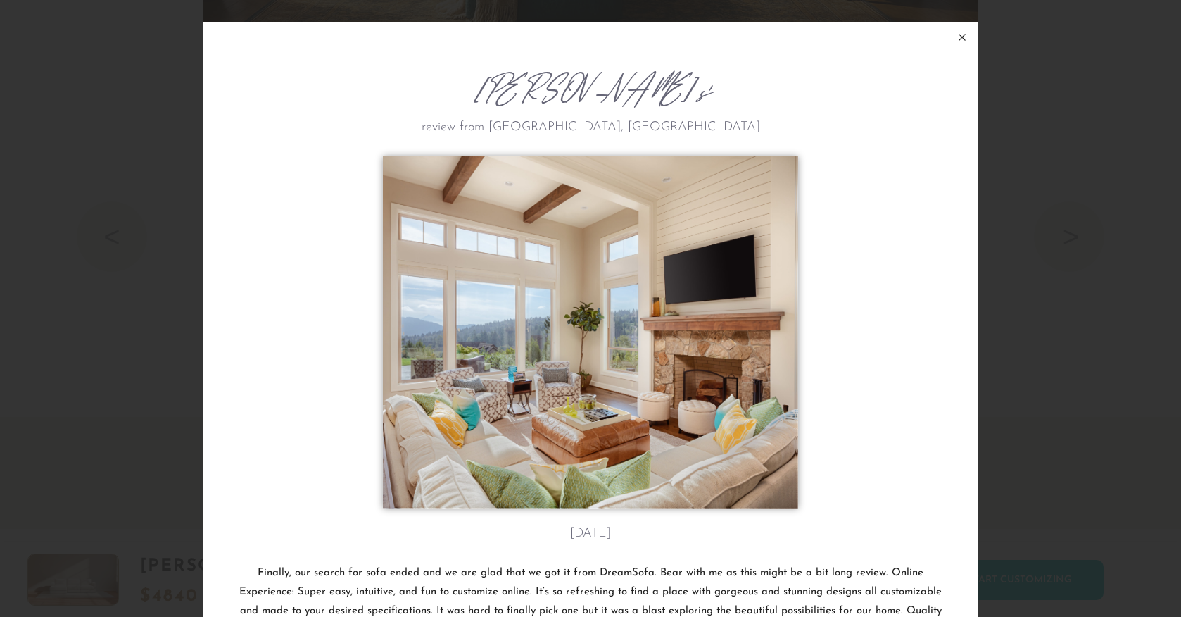
click at [960, 36] on icon at bounding box center [963, 37] width 6 height 6
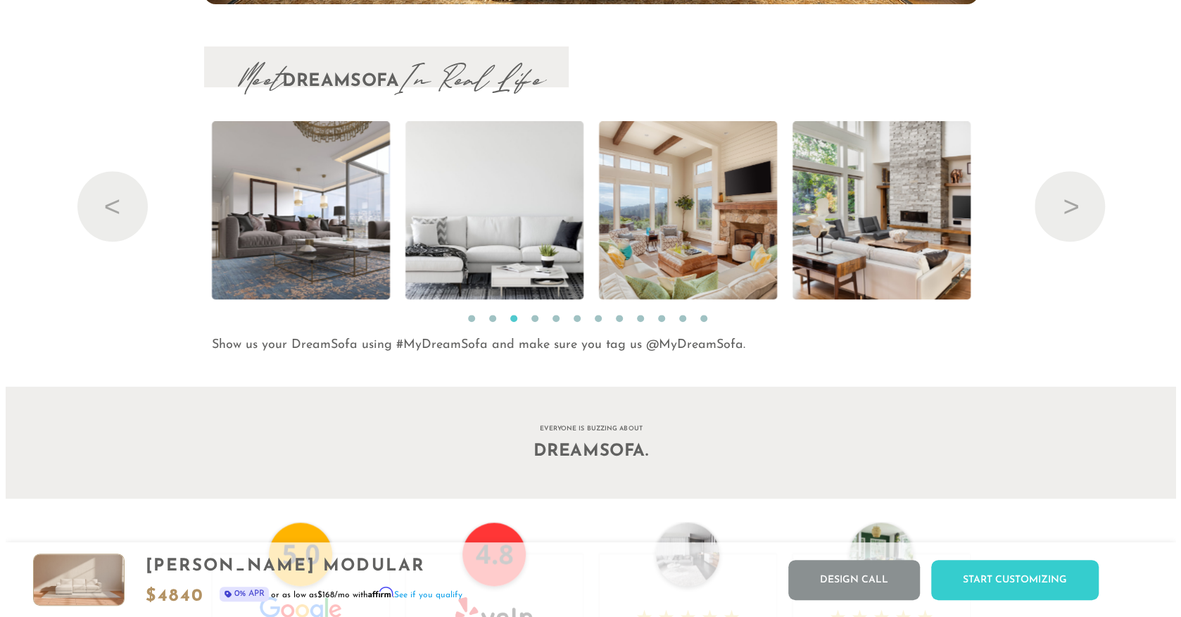
scroll to position [11, 11]
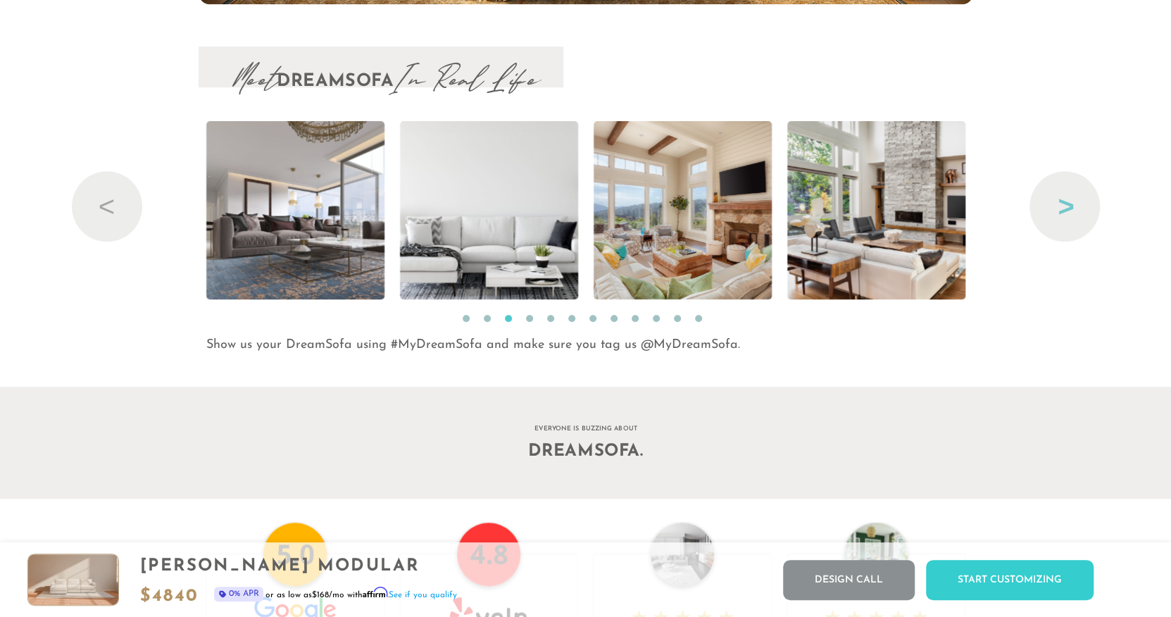
click at [1056, 209] on button "Next" at bounding box center [1064, 206] width 70 height 70
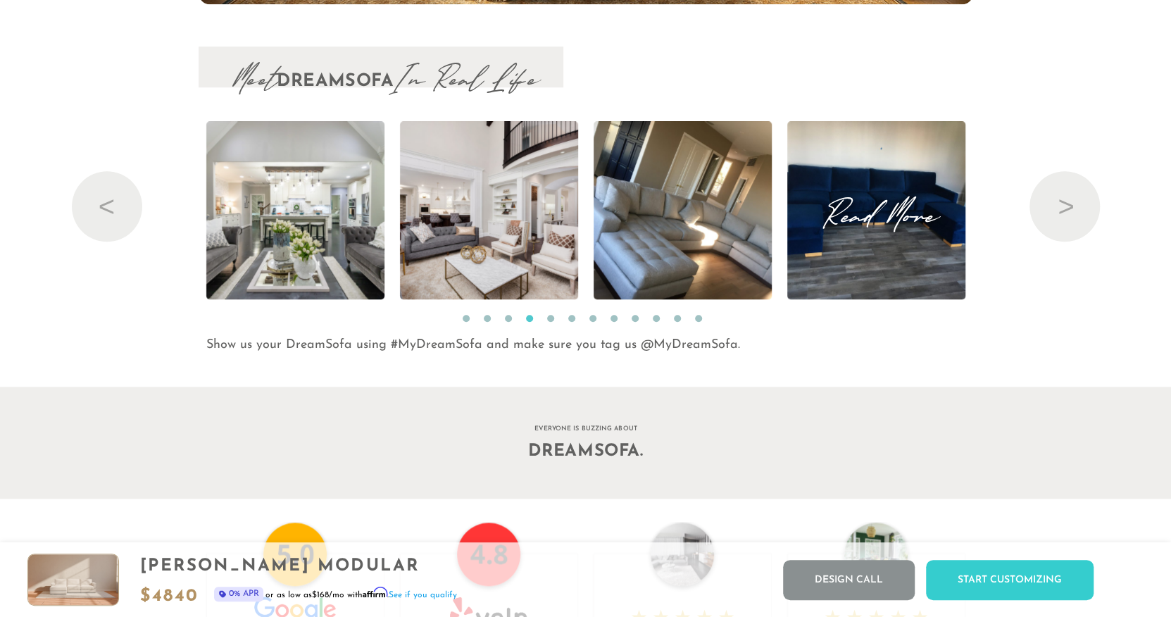
click at [895, 220] on span "Read More" at bounding box center [876, 210] width 178 height 19
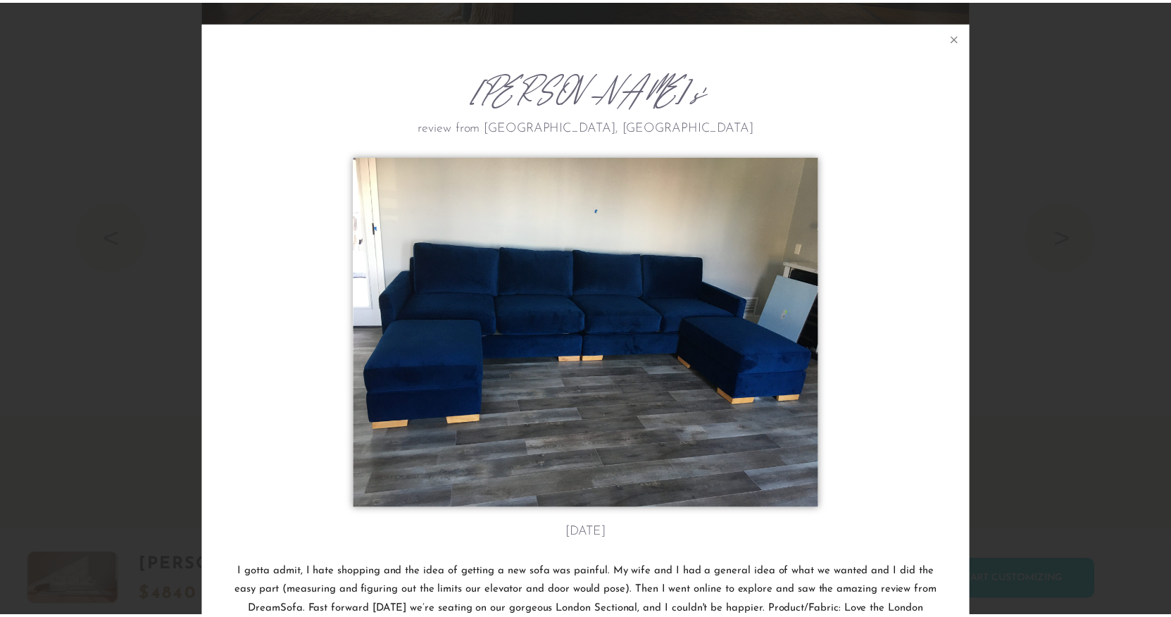
scroll to position [16068, 1170]
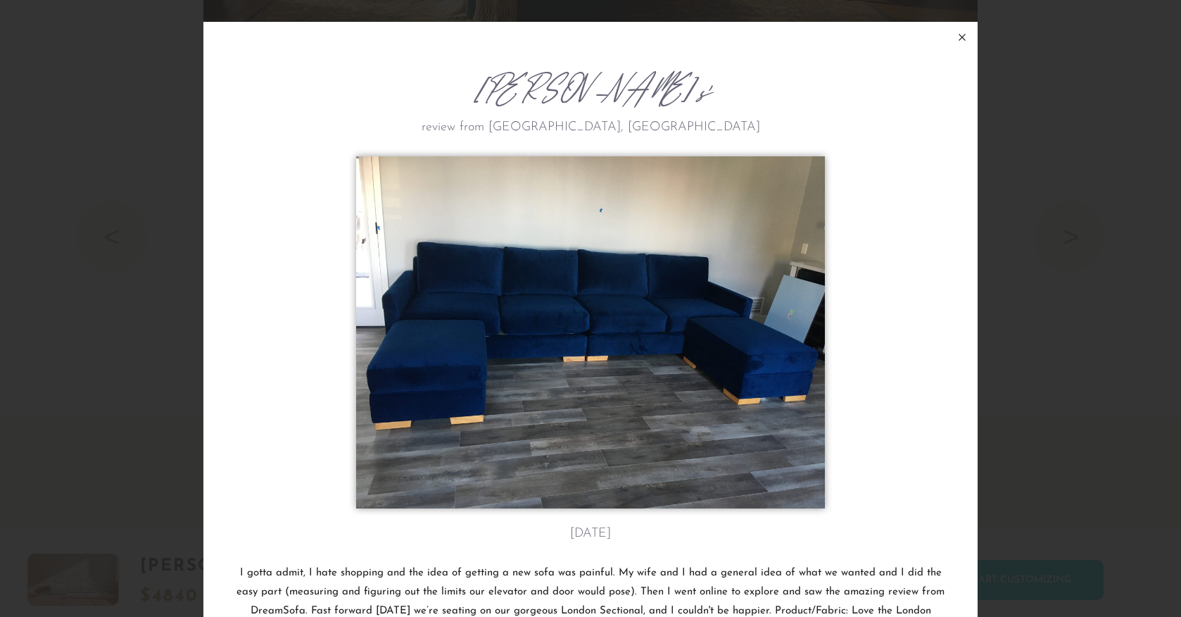
click at [958, 33] on icon at bounding box center [962, 37] width 17 height 17
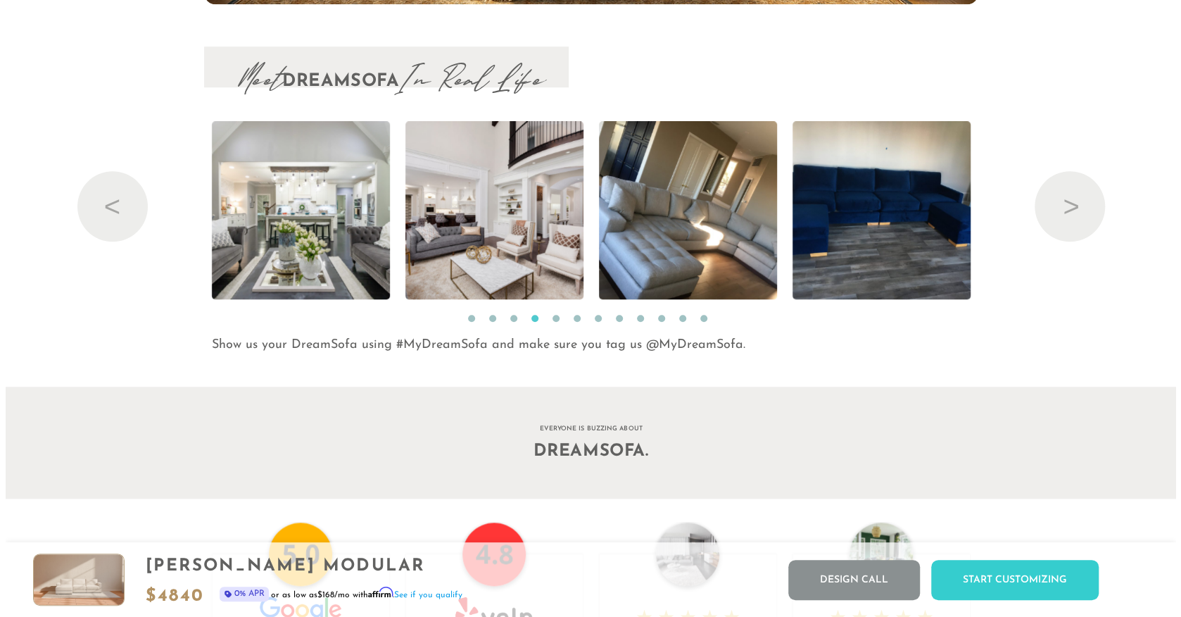
scroll to position [11, 11]
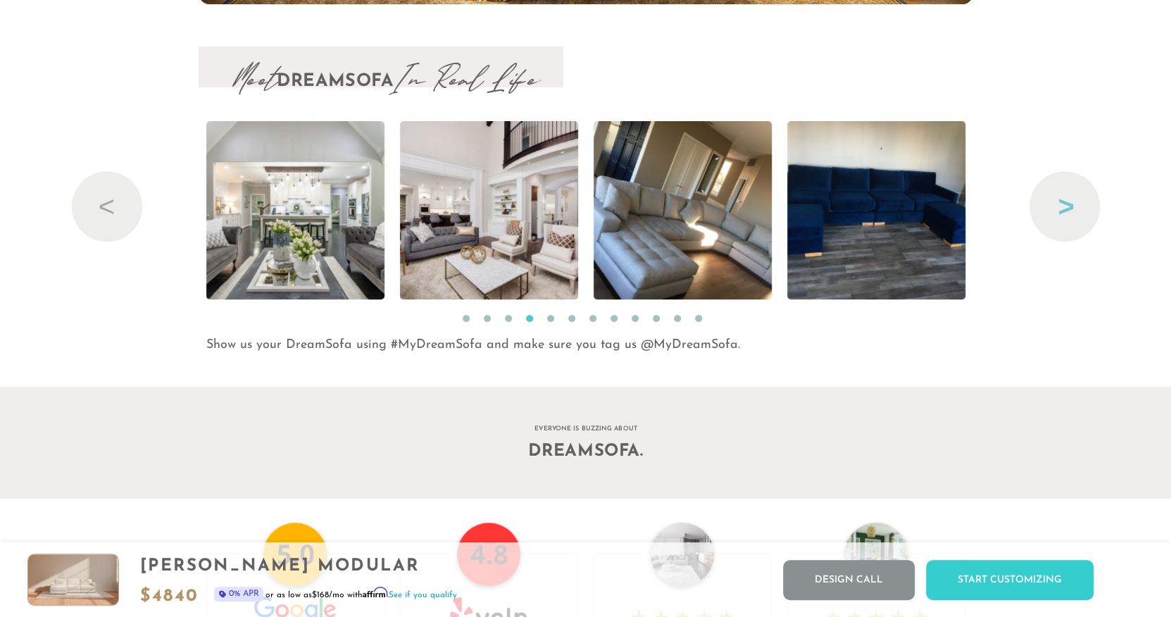
click at [1060, 217] on button "Next" at bounding box center [1064, 206] width 70 height 70
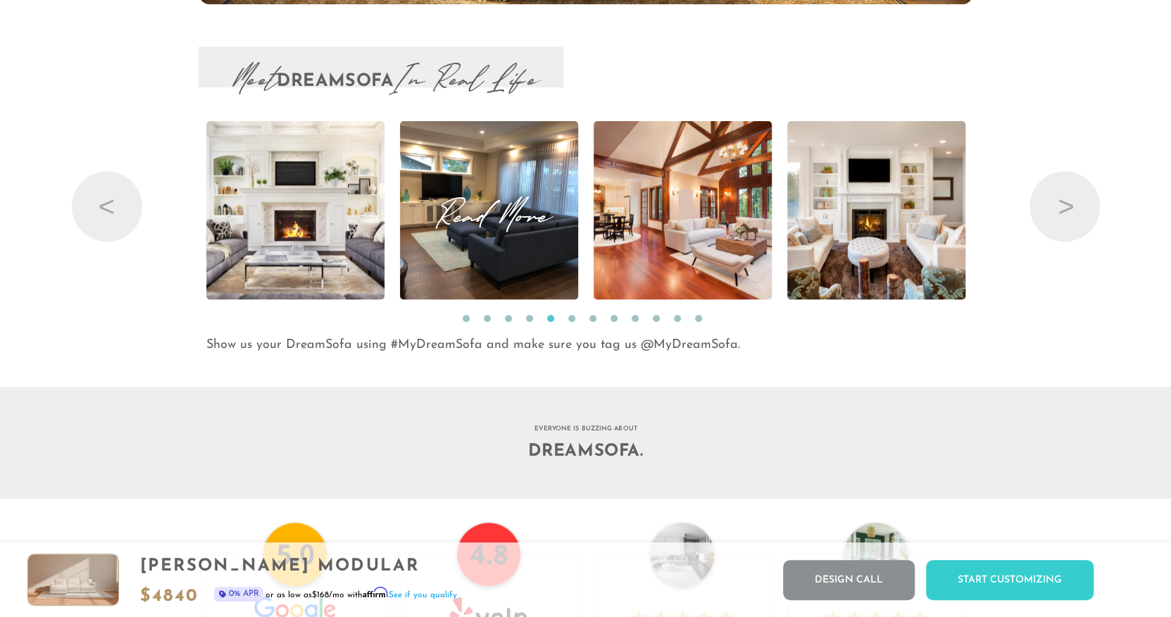
click at [513, 220] on span "Read More" at bounding box center [489, 210] width 178 height 19
click at [513, 220] on span "Loading..." at bounding box center [489, 210] width 178 height 19
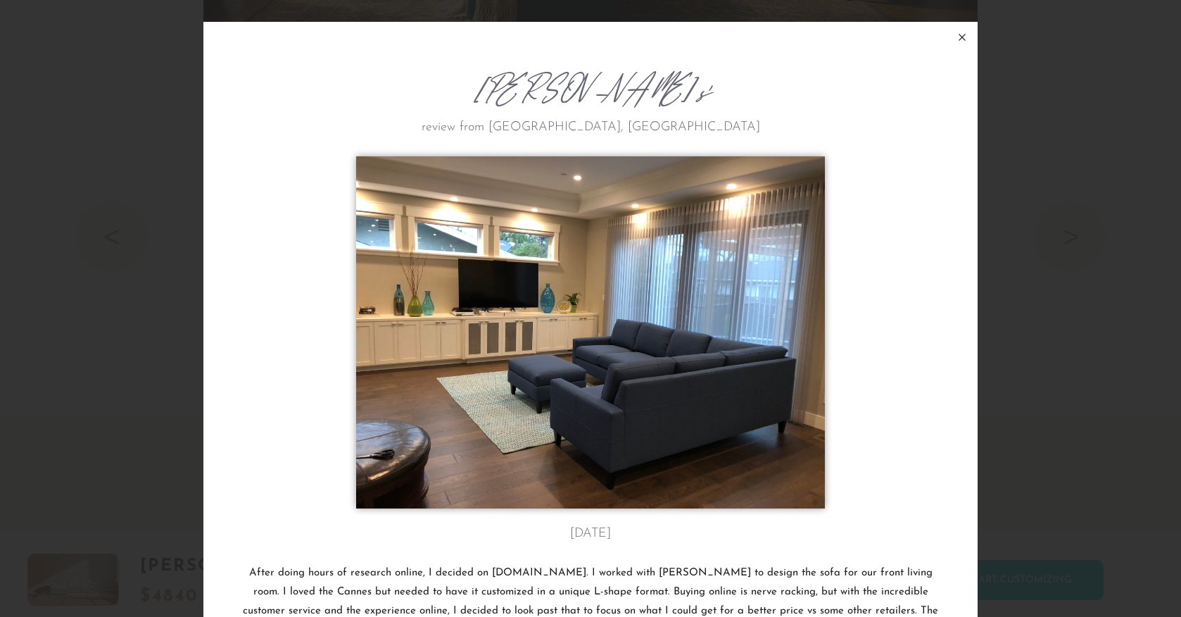
click at [954, 35] on icon at bounding box center [962, 37] width 17 height 17
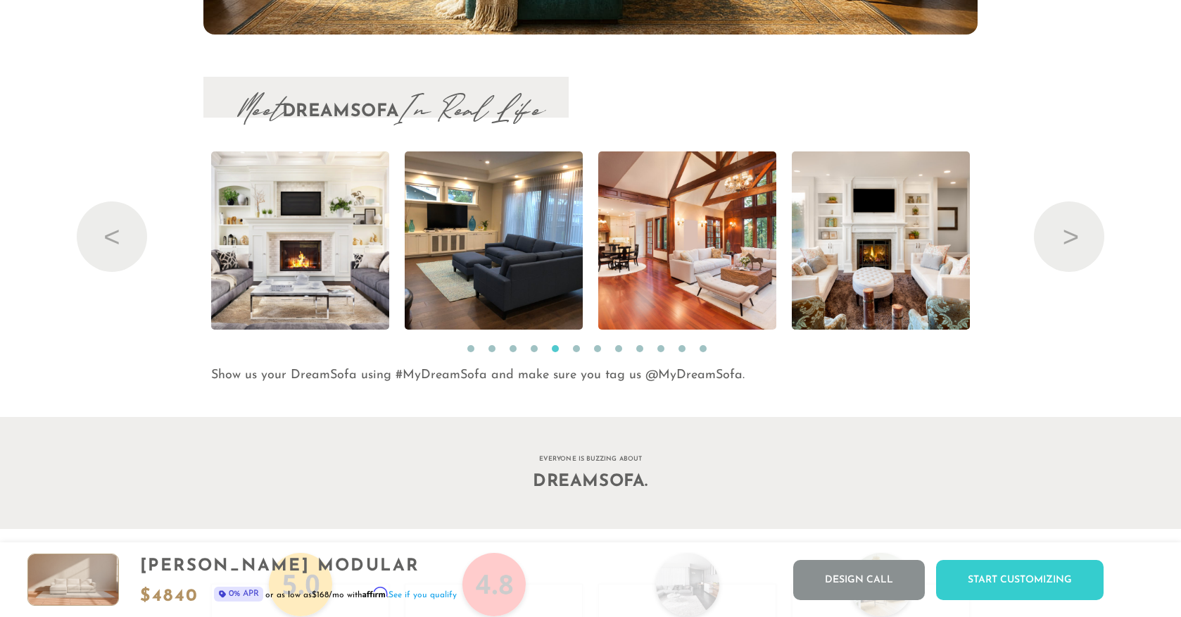
scroll to position [11, 11]
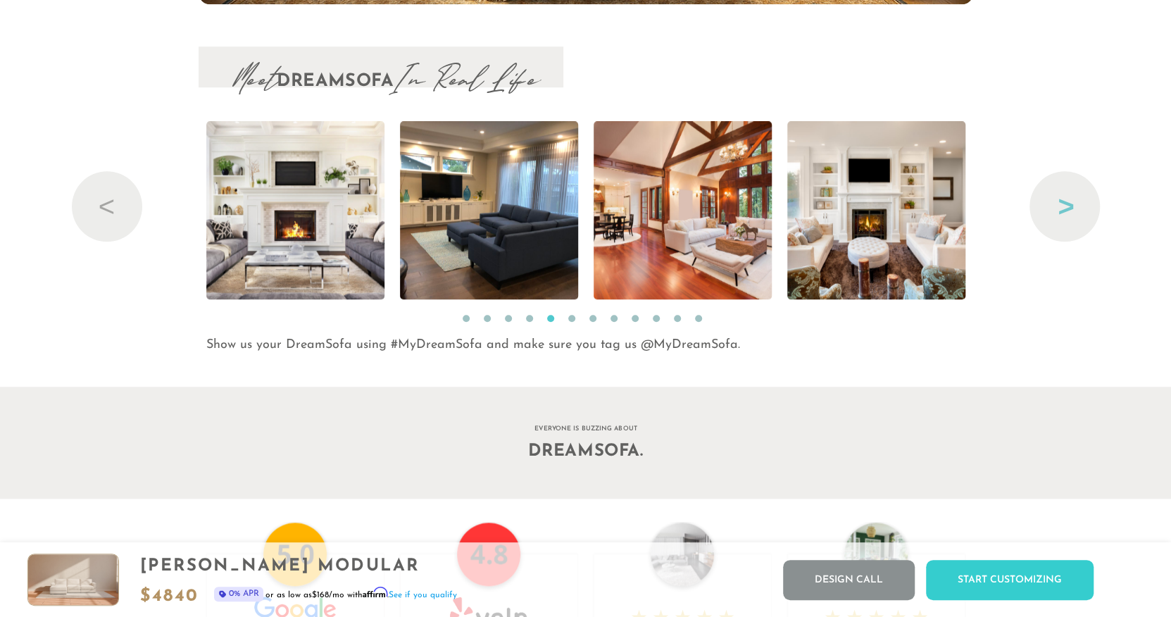
click at [1066, 204] on button "Next" at bounding box center [1064, 206] width 70 height 70
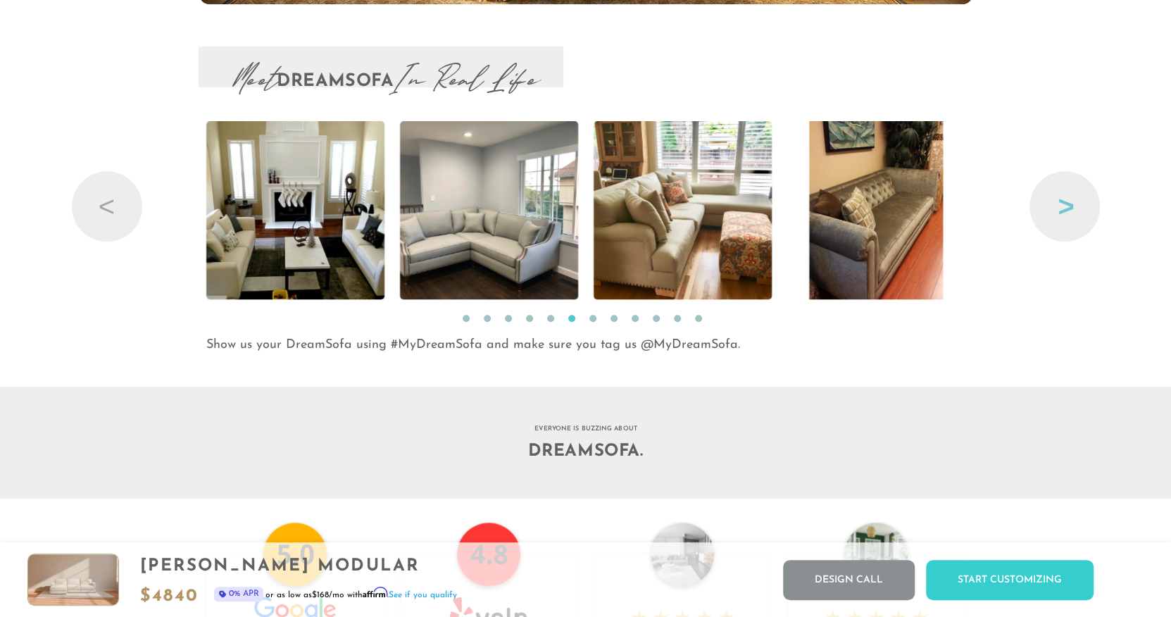
click at [1066, 204] on button "Next" at bounding box center [1064, 206] width 70 height 70
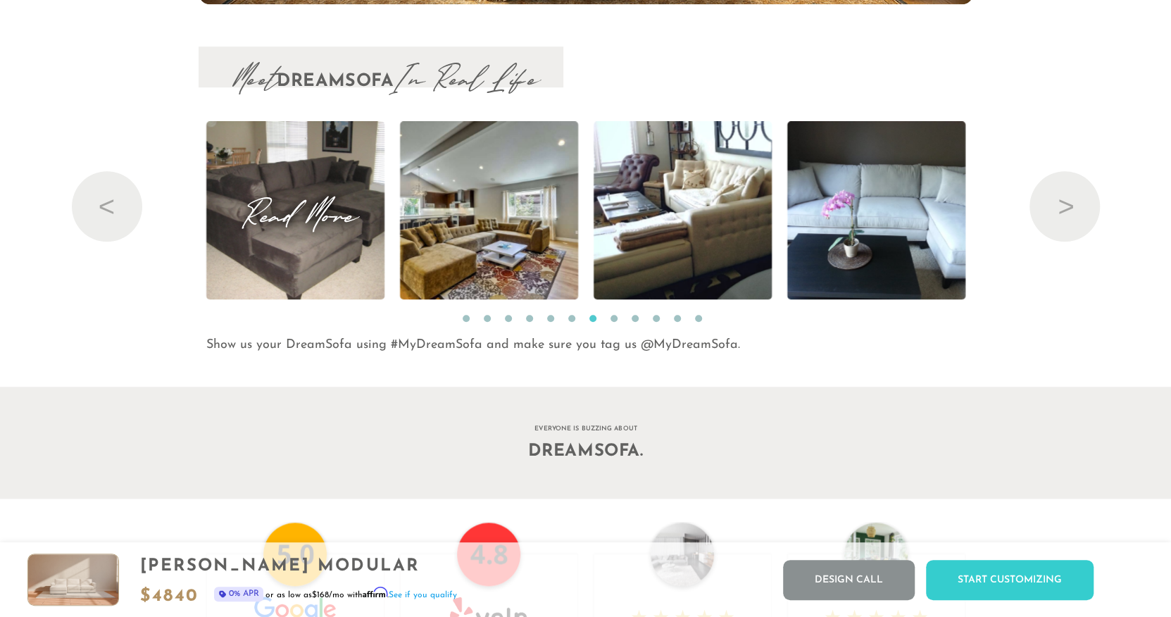
click at [306, 263] on img at bounding box center [294, 210] width 237 height 178
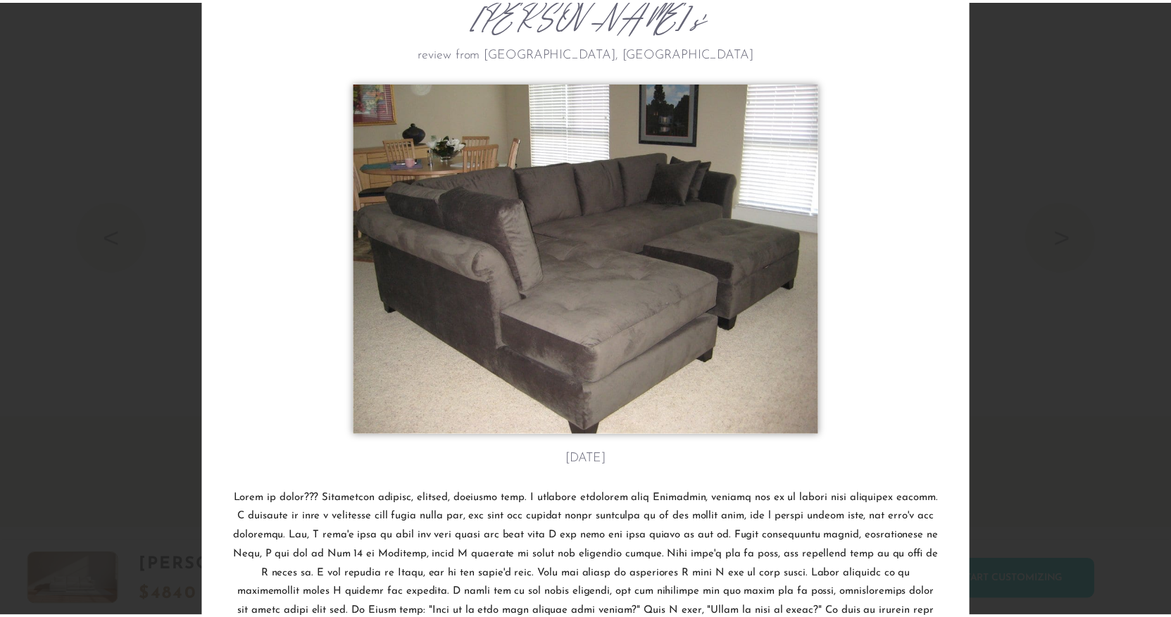
scroll to position [0, 0]
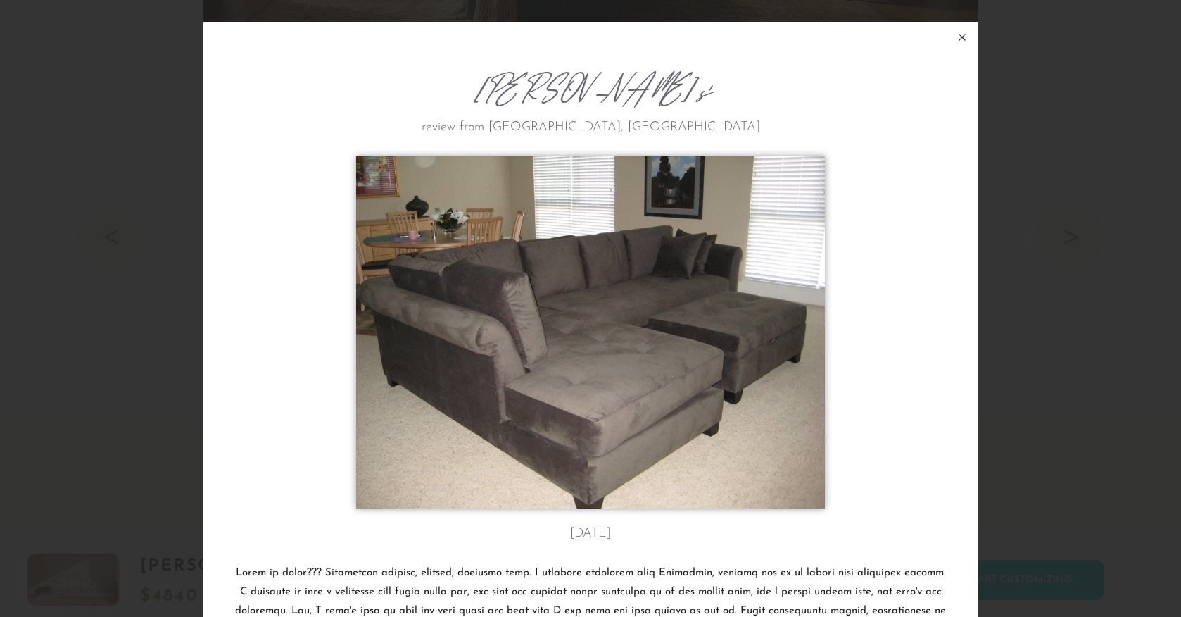
click at [960, 36] on icon at bounding box center [963, 37] width 6 height 6
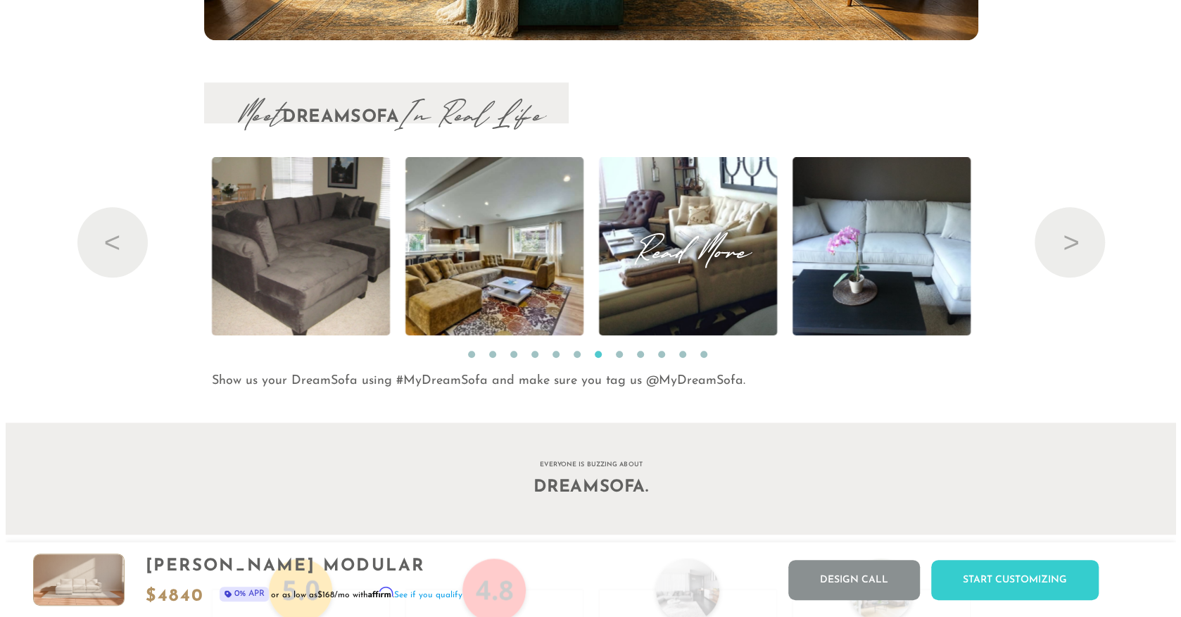
scroll to position [14748, 0]
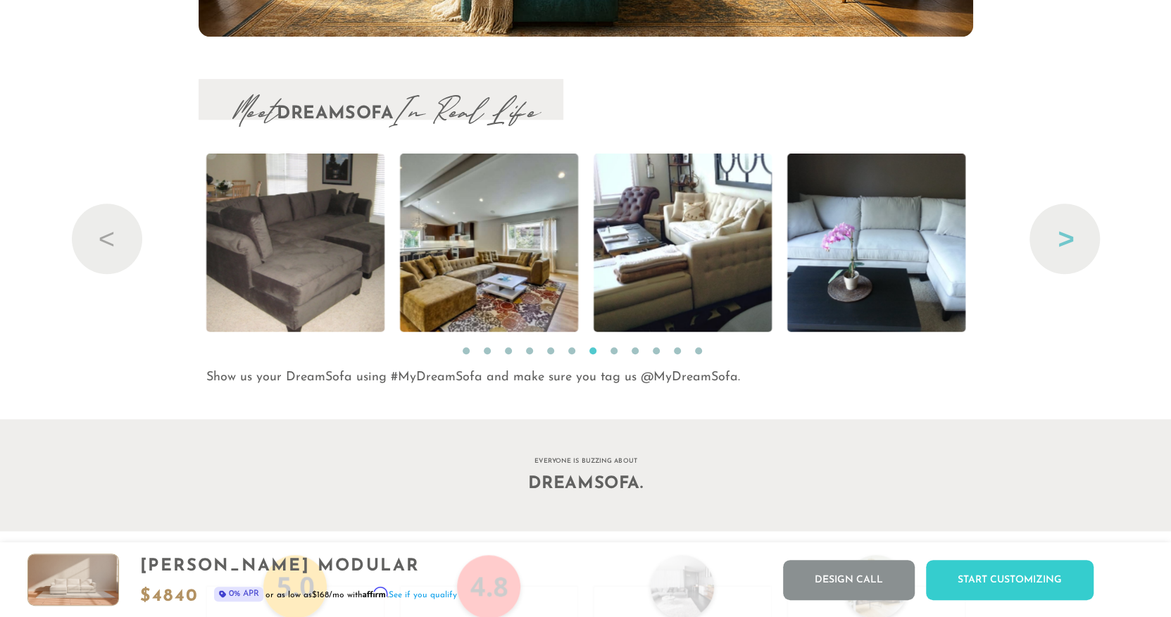
click at [1067, 241] on button "Next" at bounding box center [1064, 238] width 70 height 70
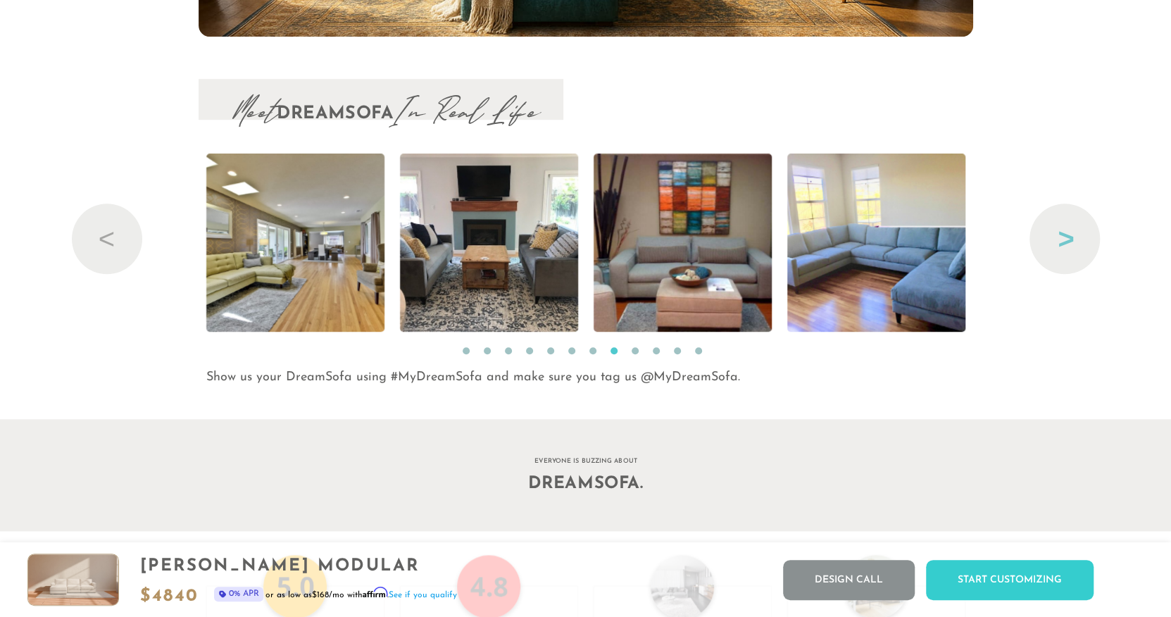
click at [1067, 241] on button "Next" at bounding box center [1064, 238] width 70 height 70
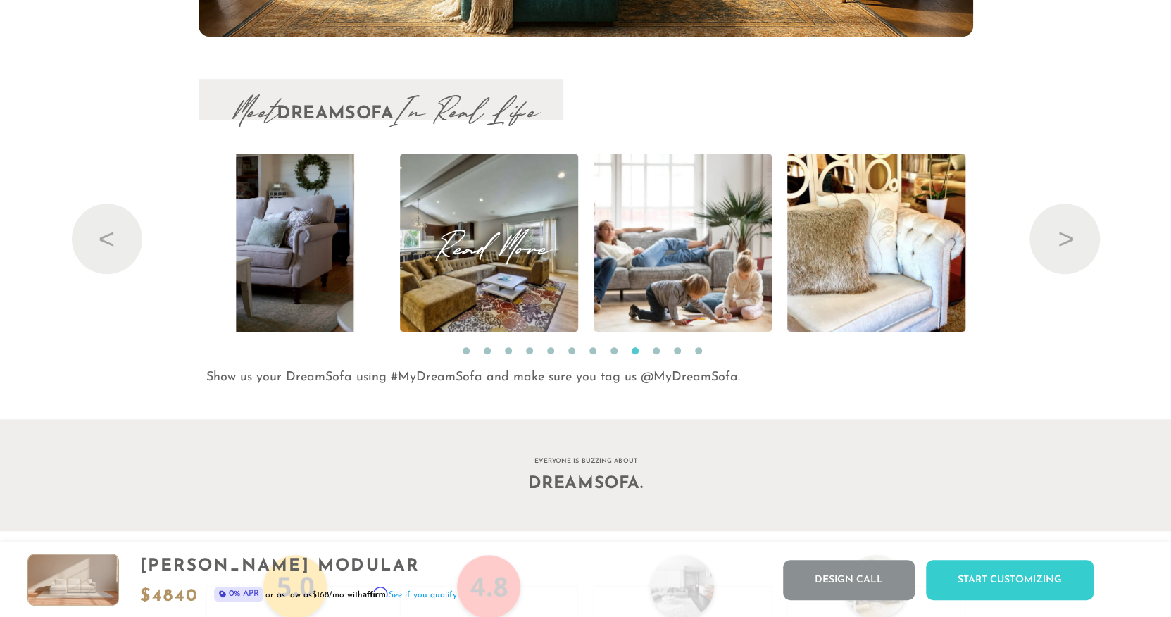
click at [552, 308] on img at bounding box center [488, 242] width 268 height 178
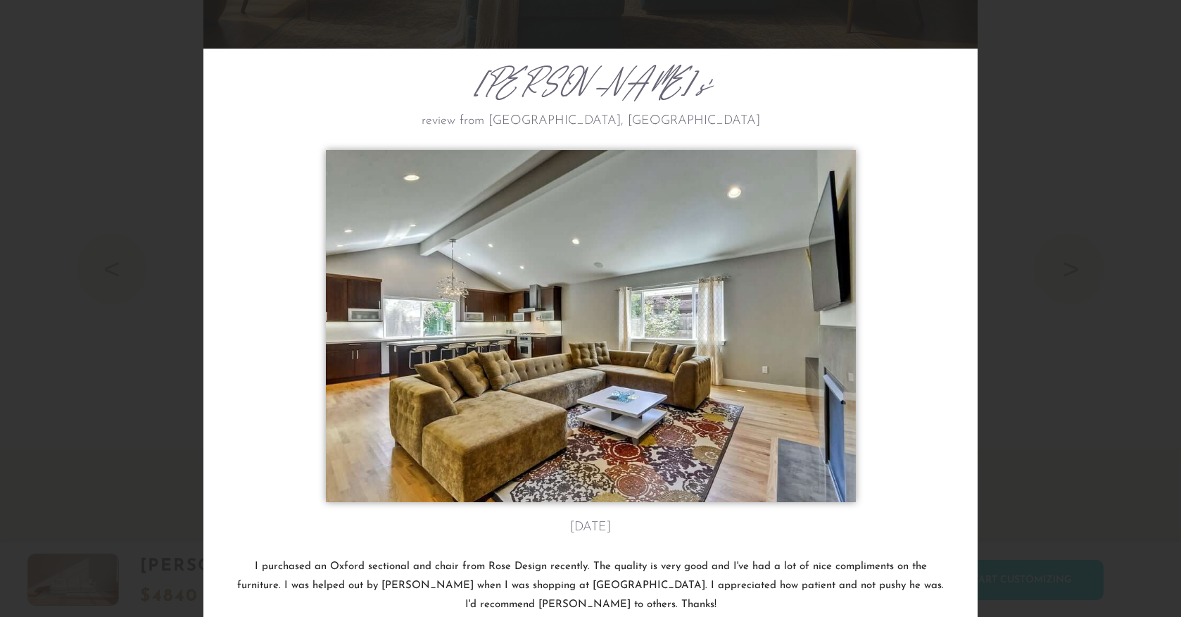
drag, startPoint x: 944, startPoint y: 128, endPoint x: 936, endPoint y: 196, distance: 68.7
click at [936, 196] on div "[PERSON_NAME]'s review from [GEOGRAPHIC_DATA], [GEOGRAPHIC_DATA] [DATE] I purch…" at bounding box center [590, 338] width 774 height 647
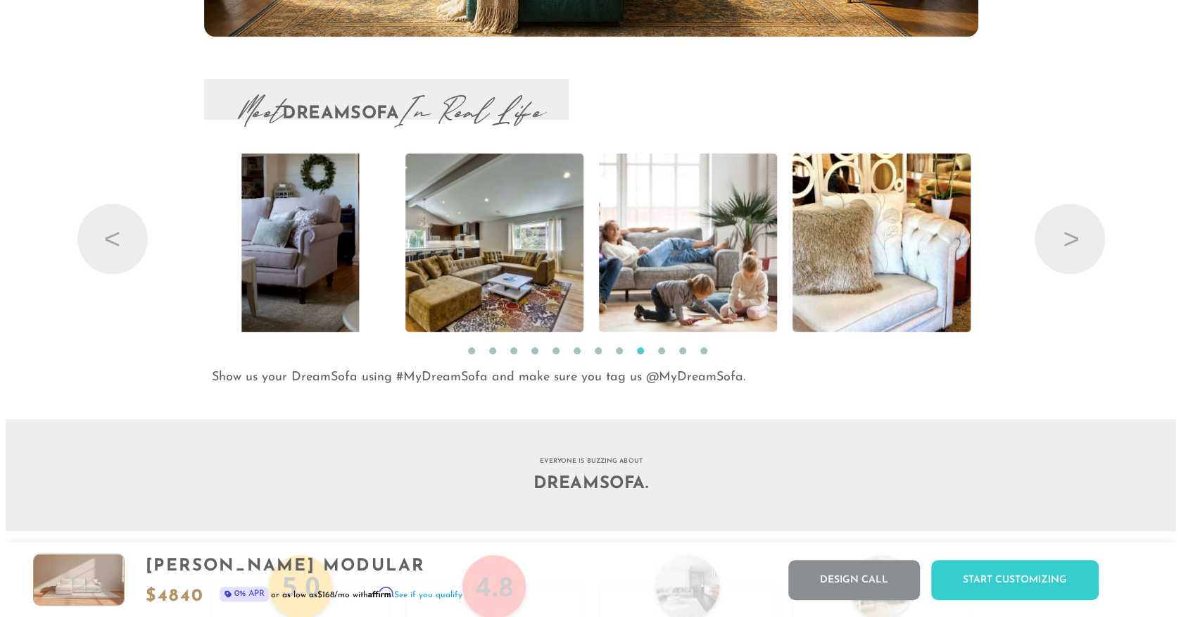
scroll to position [11, 11]
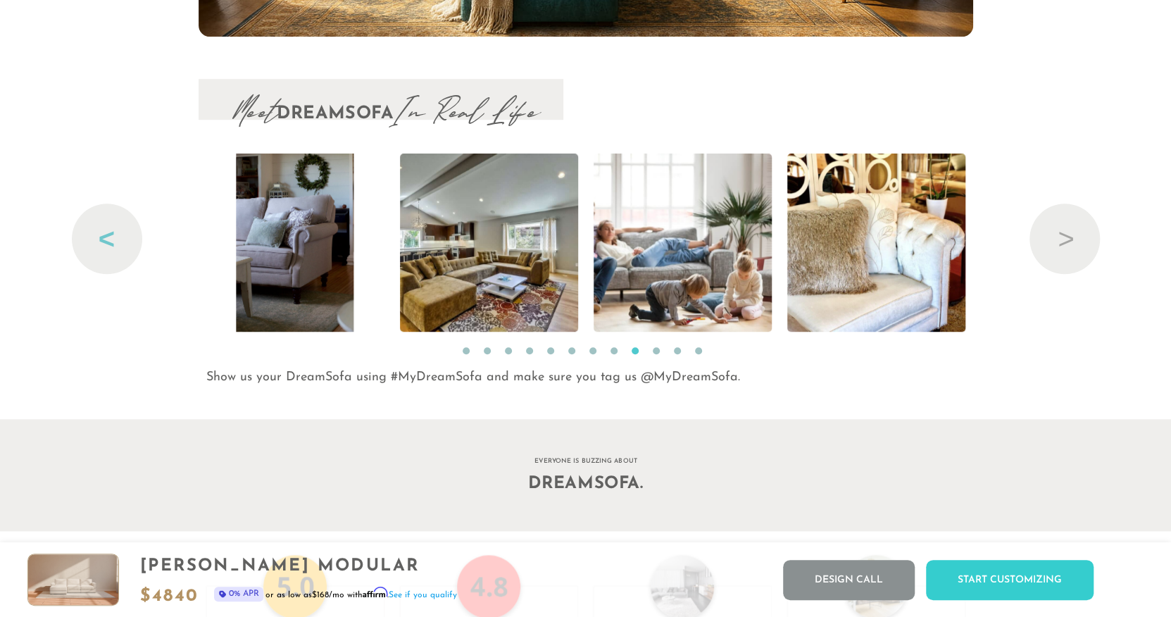
click at [99, 230] on button "Previous" at bounding box center [107, 238] width 70 height 70
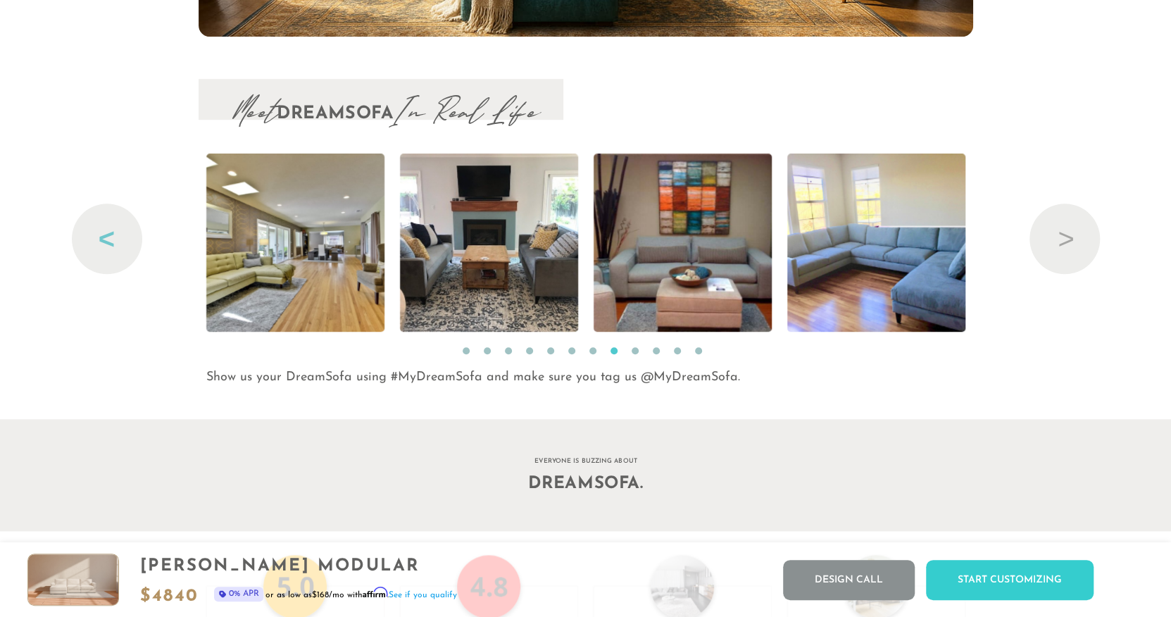
click at [99, 230] on button "Previous" at bounding box center [107, 238] width 70 height 70
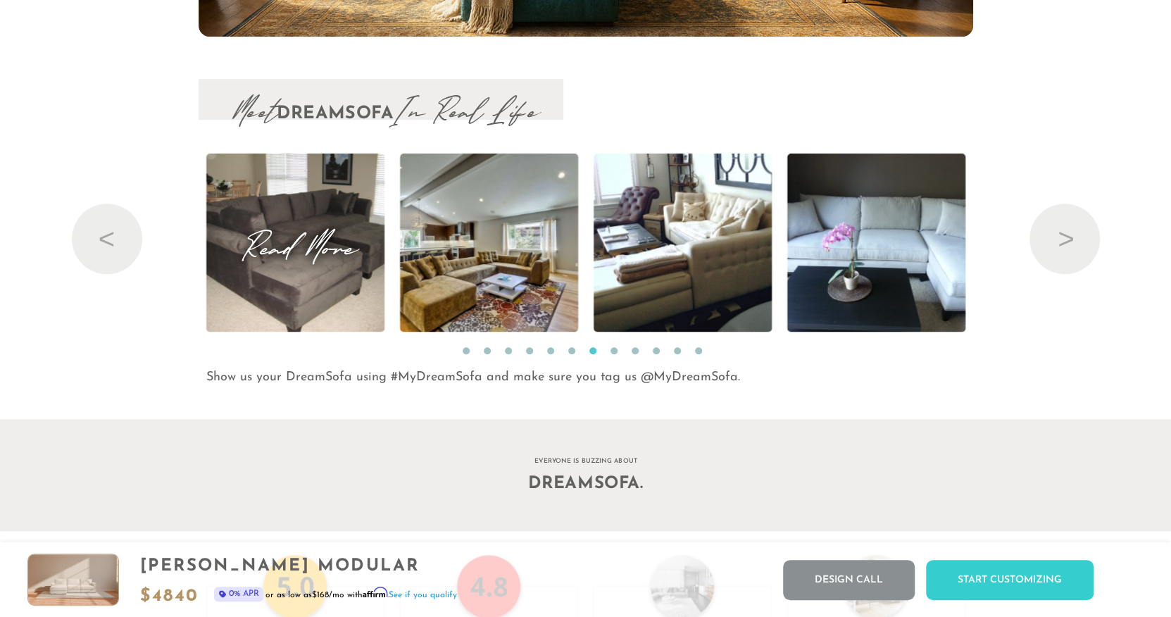
click at [344, 246] on span "Read More" at bounding box center [295, 242] width 178 height 19
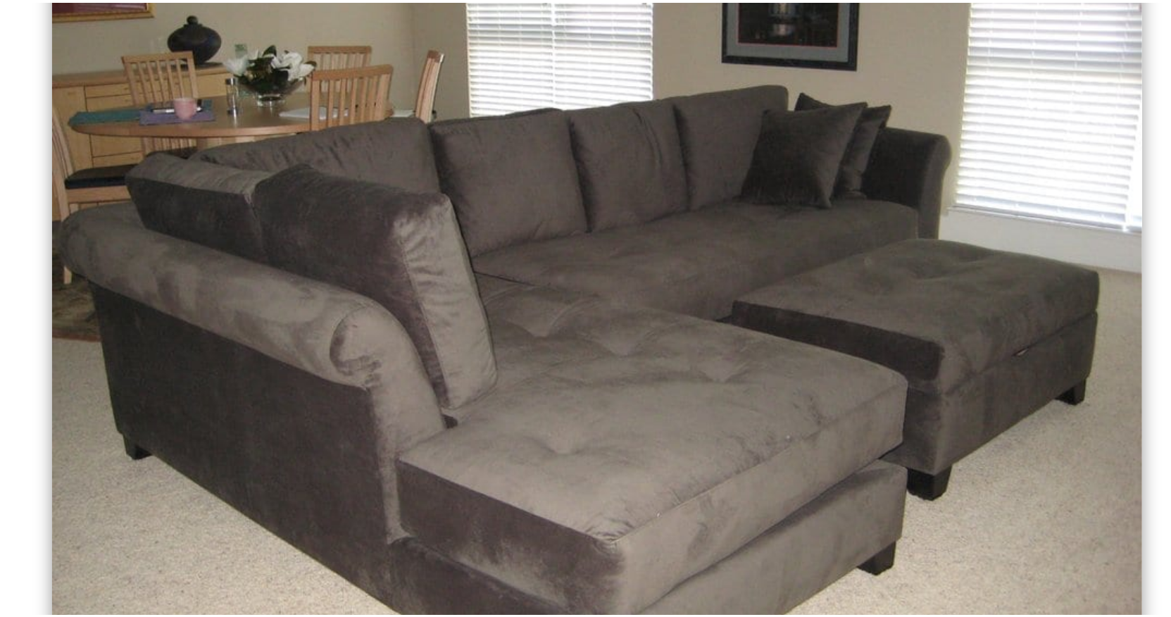
scroll to position [14748, 0]
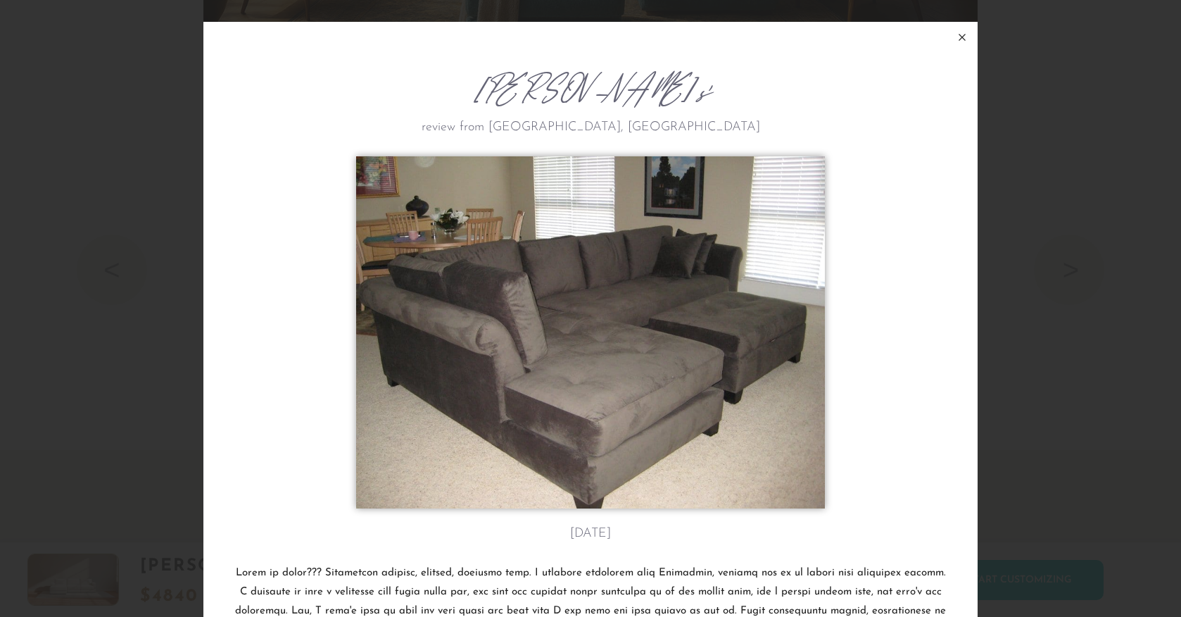
click at [957, 34] on icon at bounding box center [962, 37] width 17 height 17
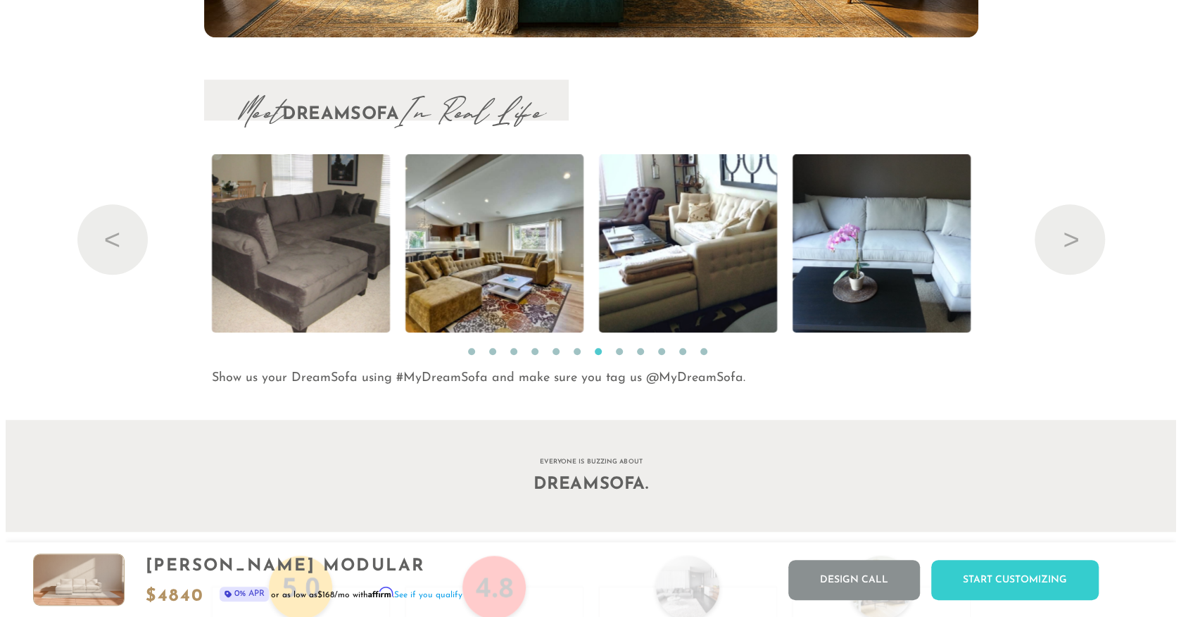
scroll to position [11, 11]
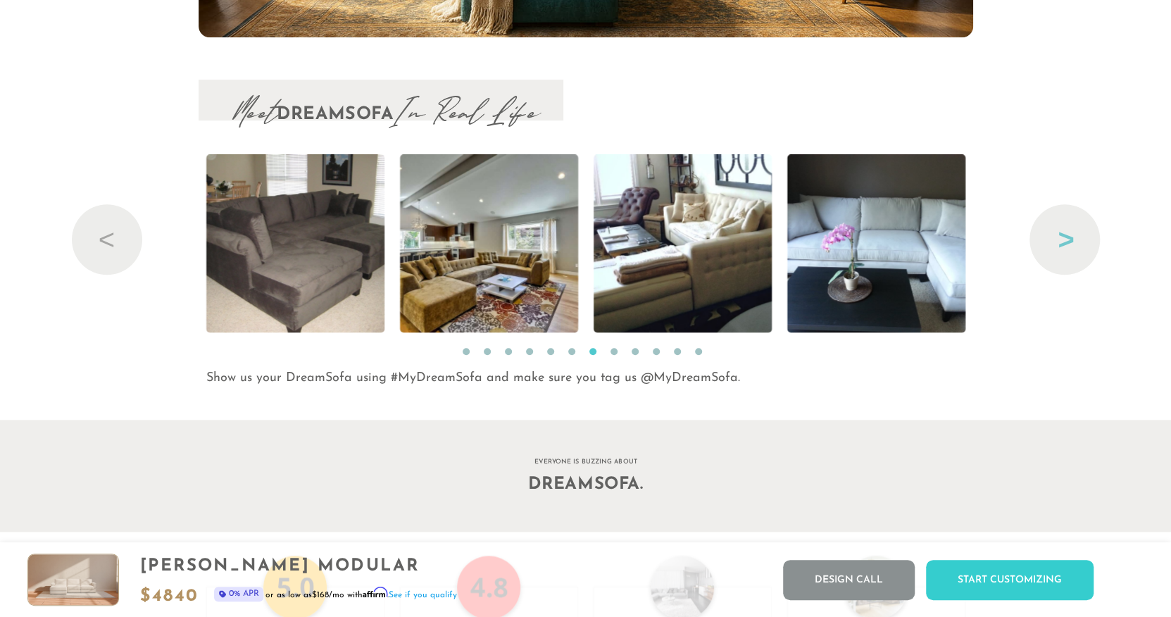
click at [1047, 246] on button "Next" at bounding box center [1064, 239] width 70 height 70
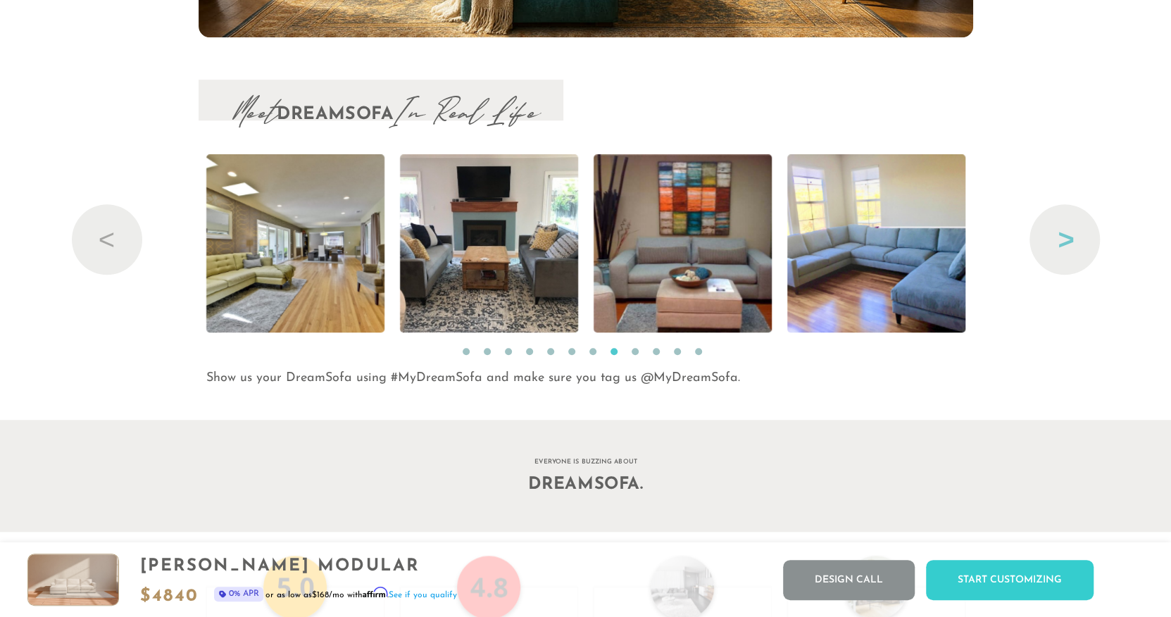
click at [1047, 246] on button "Next" at bounding box center [1064, 239] width 70 height 70
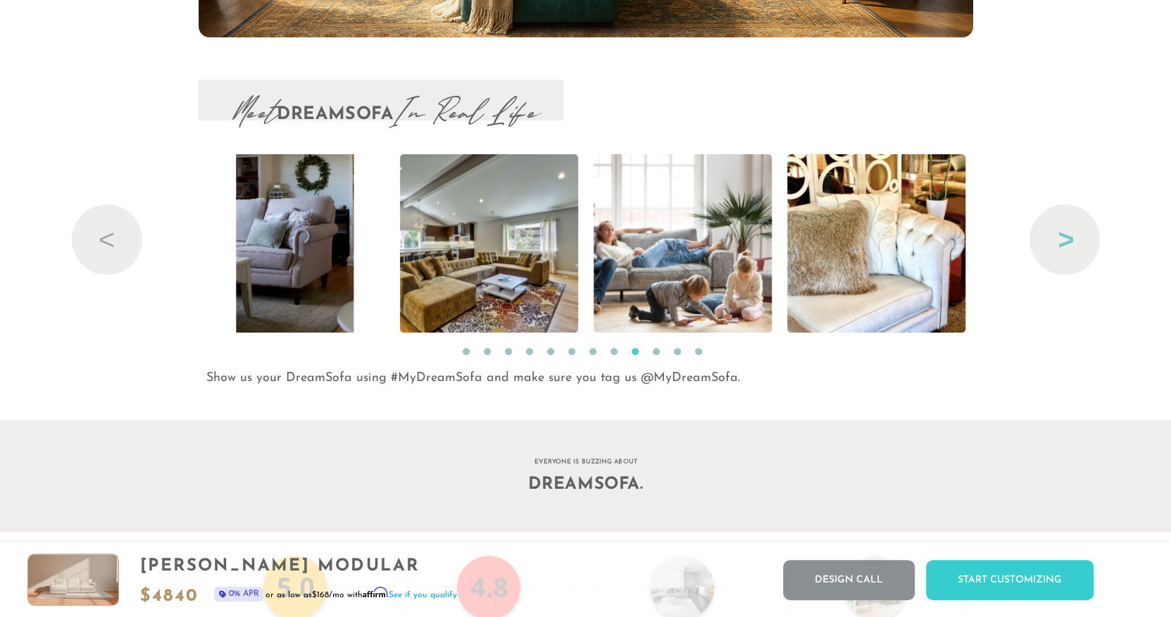
click at [1047, 246] on button "Next" at bounding box center [1064, 239] width 70 height 70
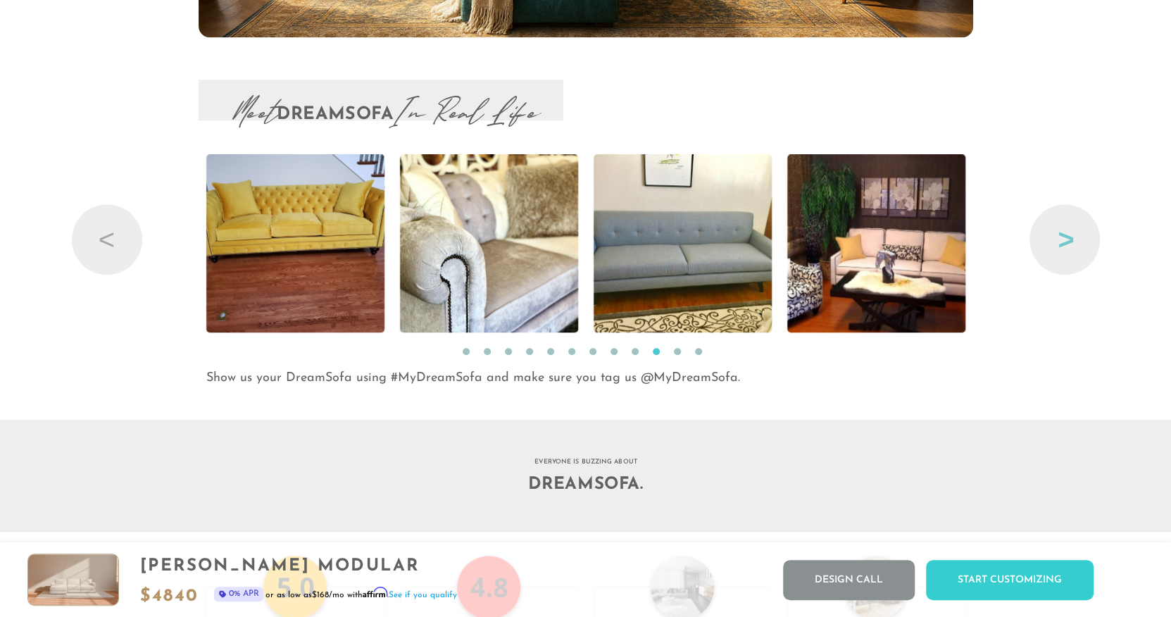
click at [1047, 246] on button "Next" at bounding box center [1064, 239] width 70 height 70
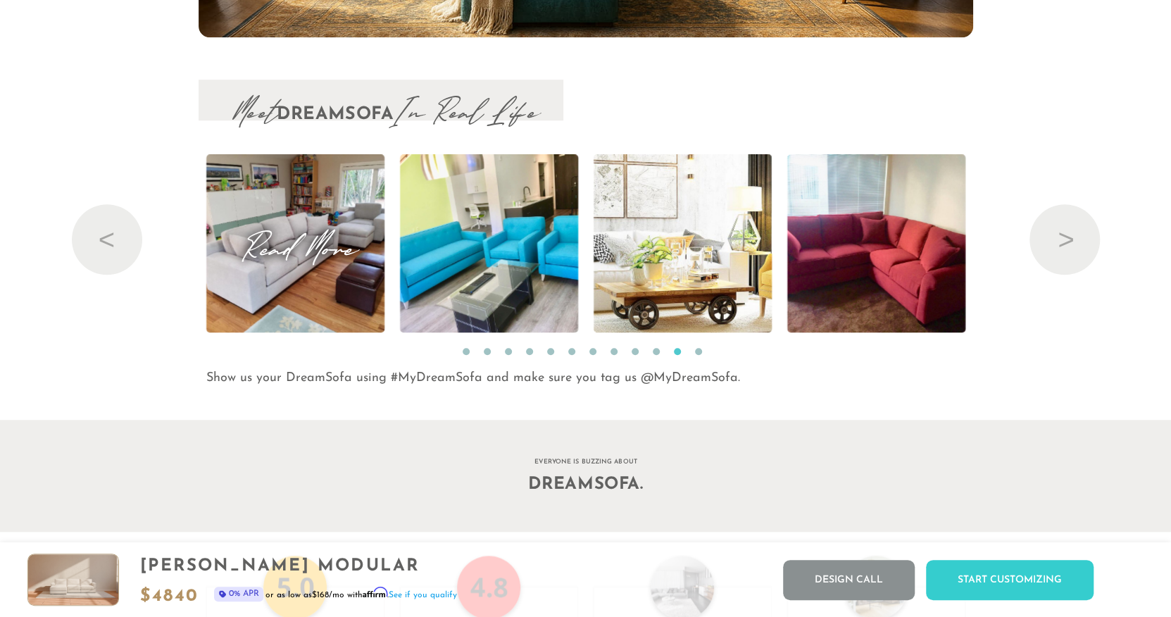
click at [347, 253] on span "Read More" at bounding box center [295, 243] width 178 height 19
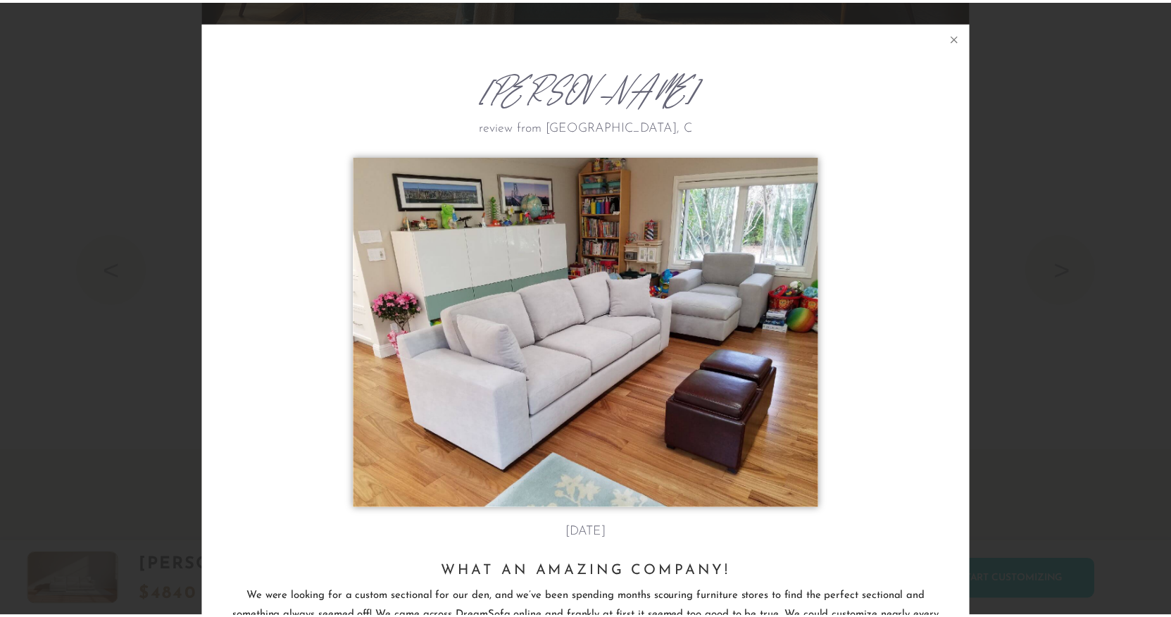
scroll to position [16068, 1170]
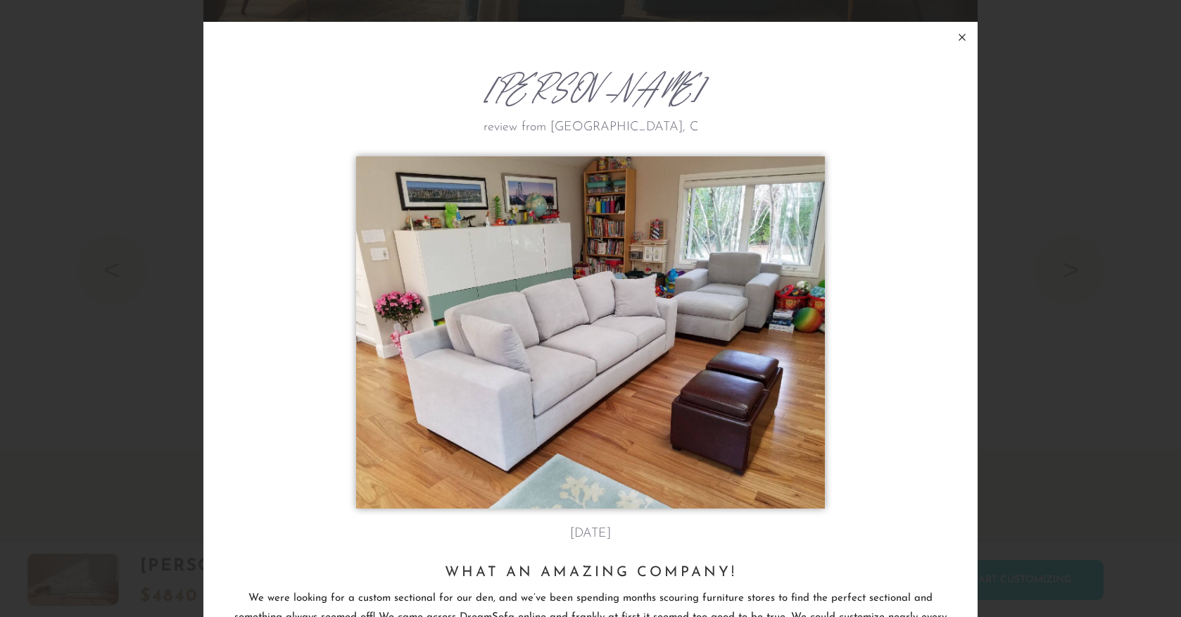
click at [960, 37] on icon at bounding box center [963, 37] width 6 height 6
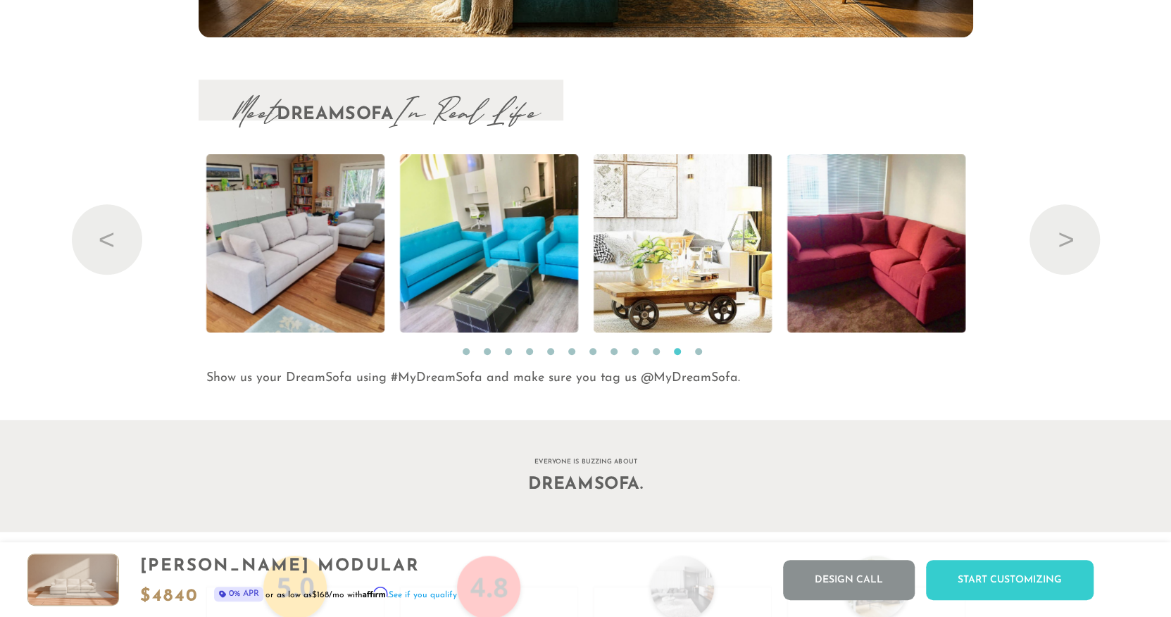
scroll to position [11, 11]
click at [1057, 244] on button "Next" at bounding box center [1064, 239] width 70 height 70
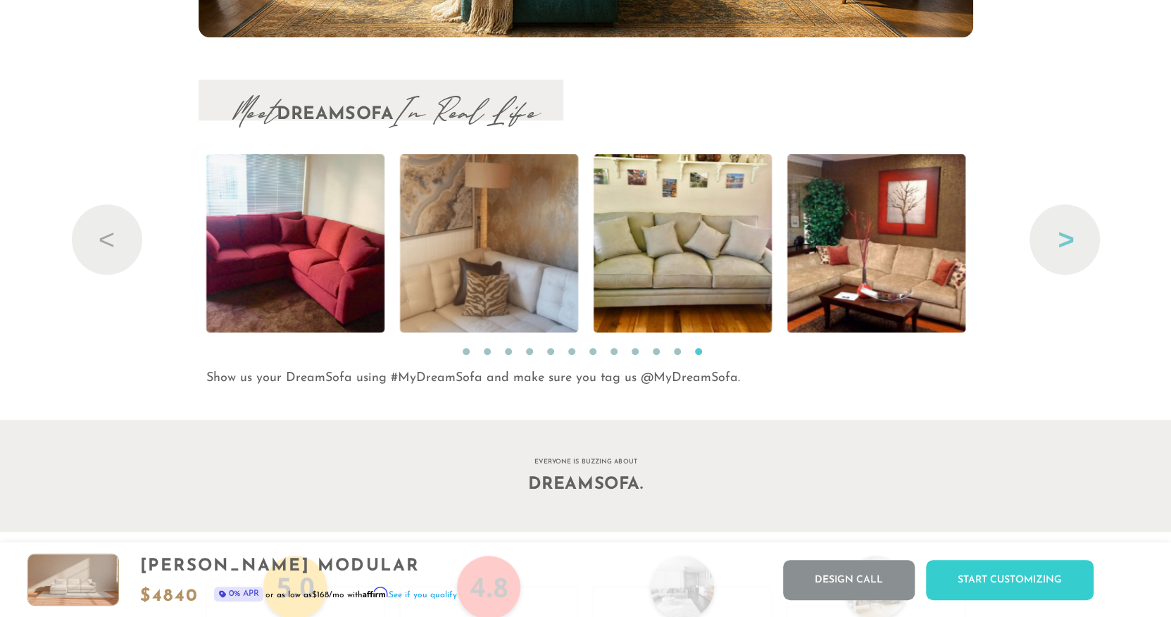
click at [1057, 244] on button "Next" at bounding box center [1064, 239] width 70 height 70
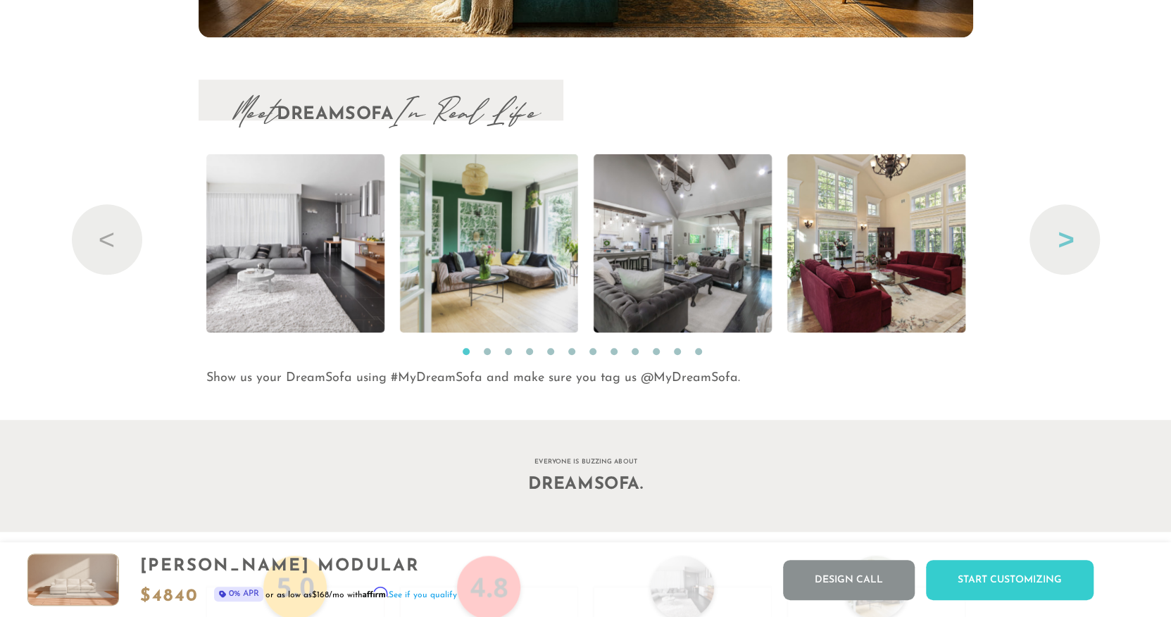
click at [1057, 244] on button "Next" at bounding box center [1064, 239] width 70 height 70
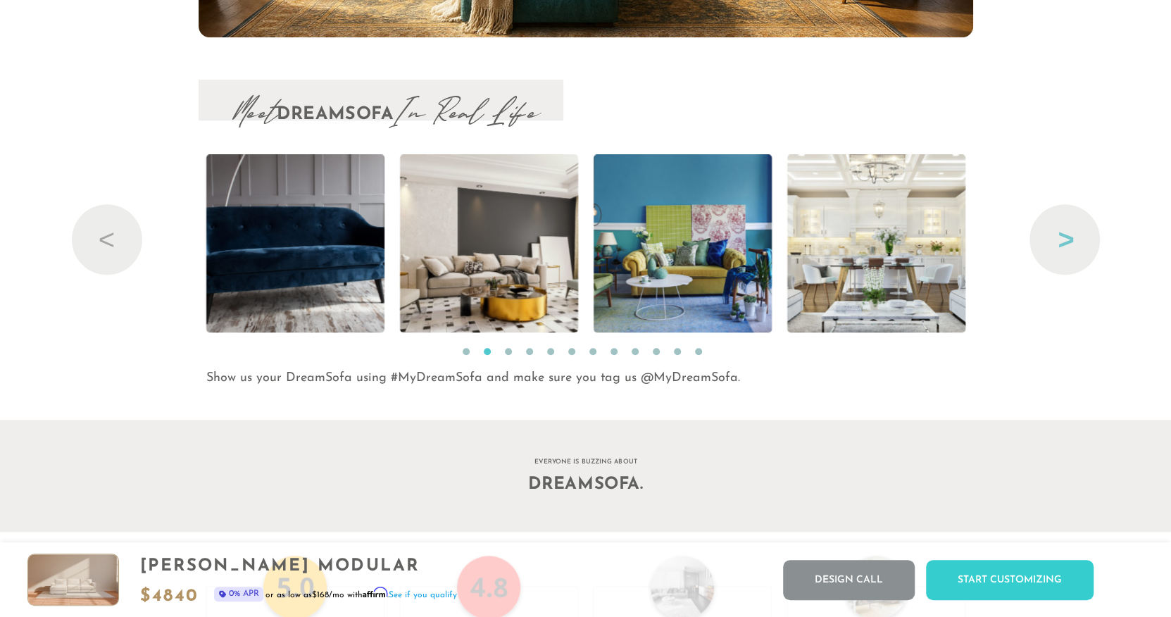
click at [1057, 244] on button "Next" at bounding box center [1064, 239] width 70 height 70
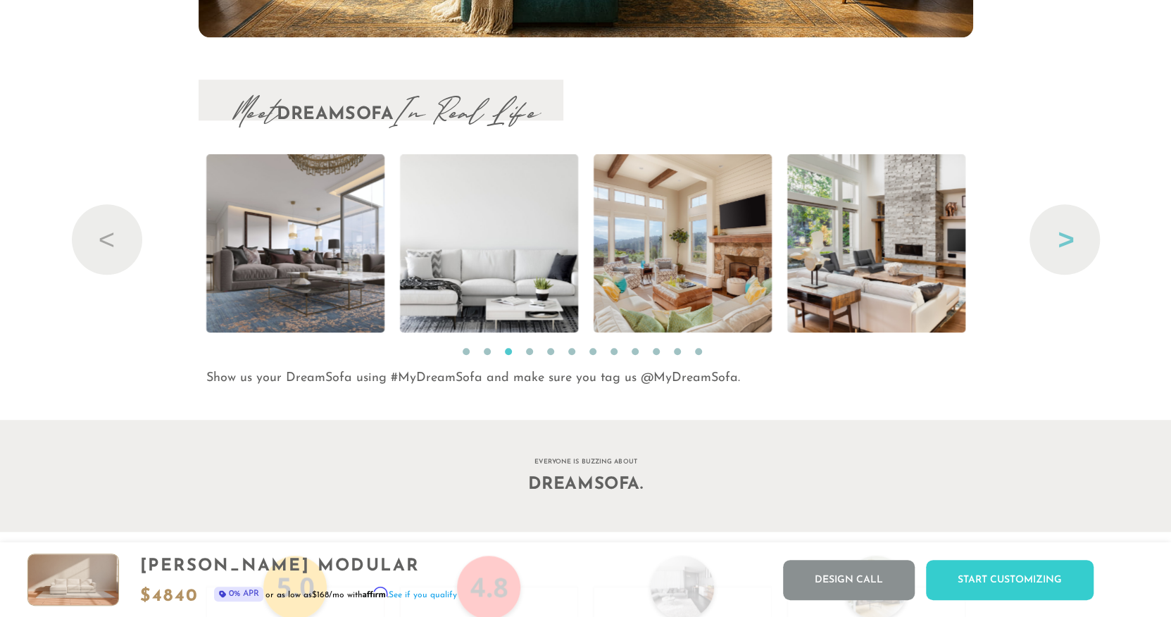
click at [1057, 244] on button "Next" at bounding box center [1064, 239] width 70 height 70
